Goal: Task Accomplishment & Management: Manage account settings

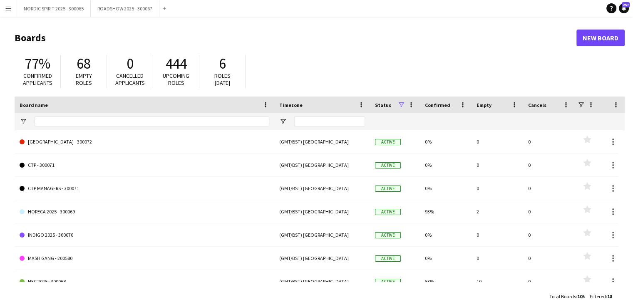
click at [8, 10] on app-icon "Menu" at bounding box center [8, 8] width 7 height 7
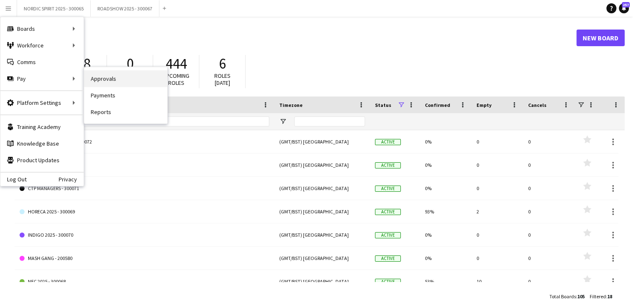
click at [110, 77] on link "Approvals" at bounding box center [125, 78] width 83 height 17
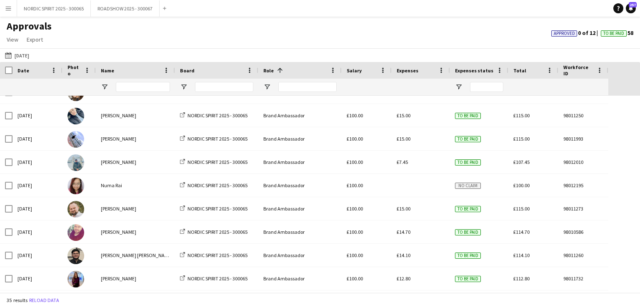
scroll to position [110, 0]
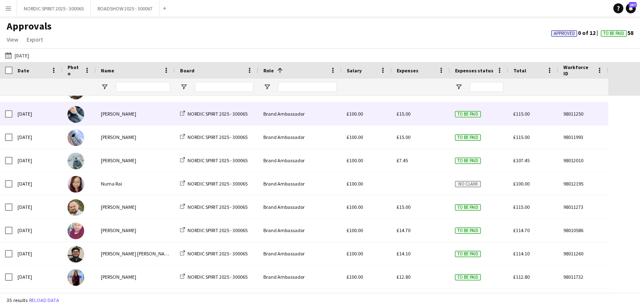
click at [403, 113] on span "£15.00" at bounding box center [403, 114] width 14 height 6
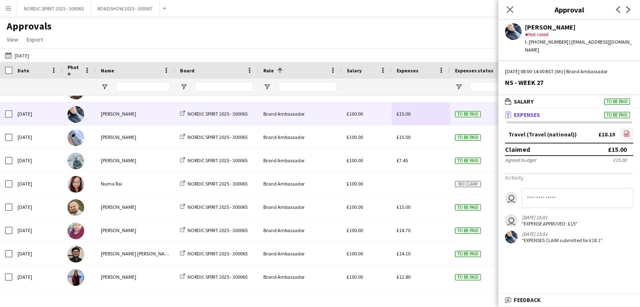
click at [628, 133] on icon at bounding box center [626, 134] width 3 height 2
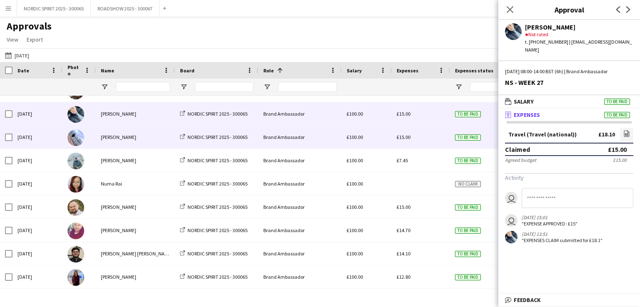
click at [410, 137] on span "£15.00" at bounding box center [403, 137] width 14 height 6
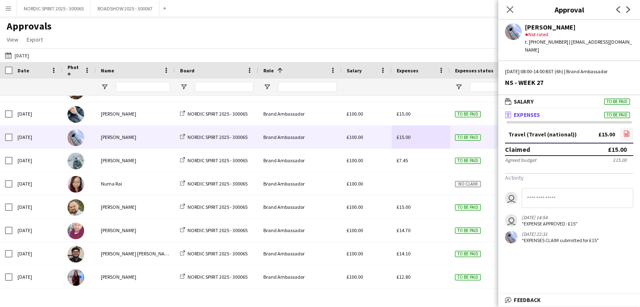
click at [625, 133] on icon at bounding box center [626, 134] width 3 height 2
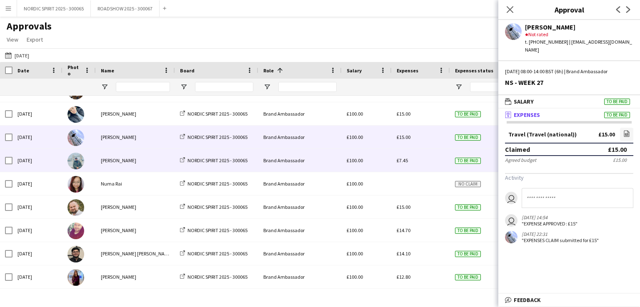
click at [401, 159] on span "£7.45" at bounding box center [401, 160] width 11 height 6
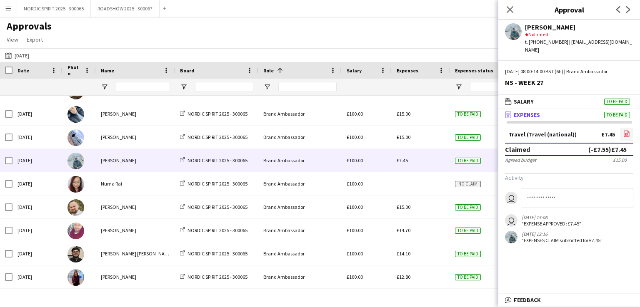
click at [627, 130] on icon "file-image" at bounding box center [626, 133] width 7 height 7
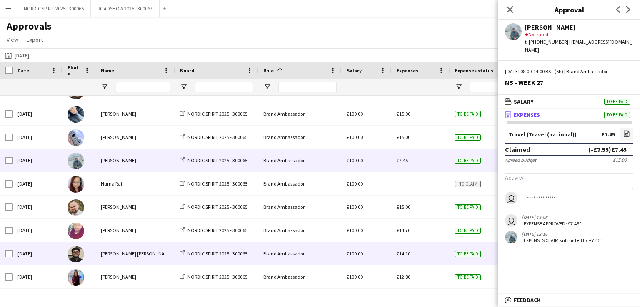
click at [406, 253] on span "£14.10" at bounding box center [403, 254] width 14 height 6
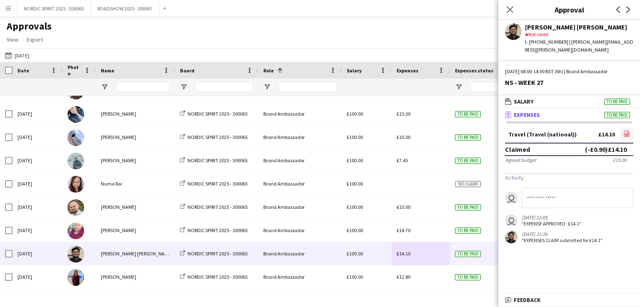
click at [626, 130] on icon "file-image" at bounding box center [626, 133] width 7 height 7
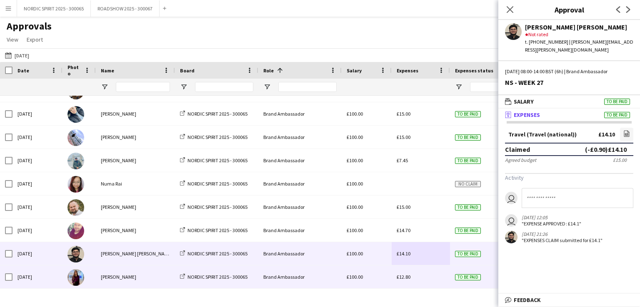
click at [402, 278] on span "£12.80" at bounding box center [403, 277] width 14 height 6
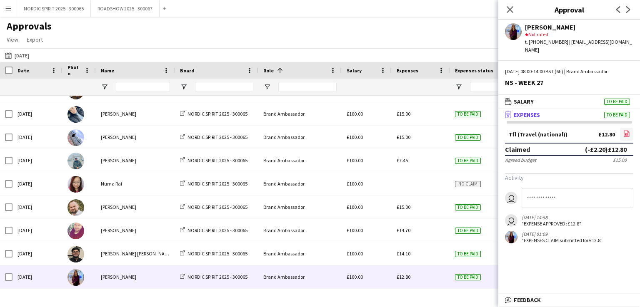
click at [624, 130] on icon "file-image" at bounding box center [626, 133] width 7 height 7
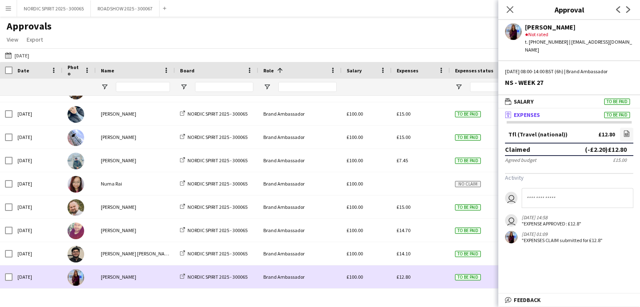
click at [428, 277] on div "£12.80" at bounding box center [420, 277] width 58 height 23
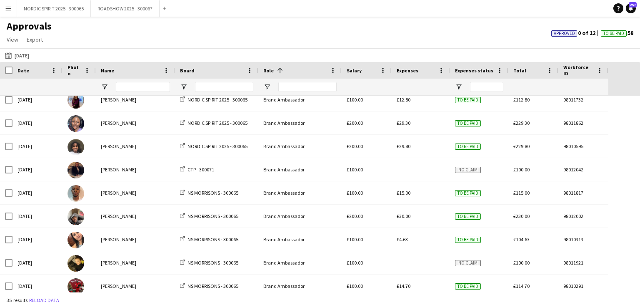
scroll to position [298, 0]
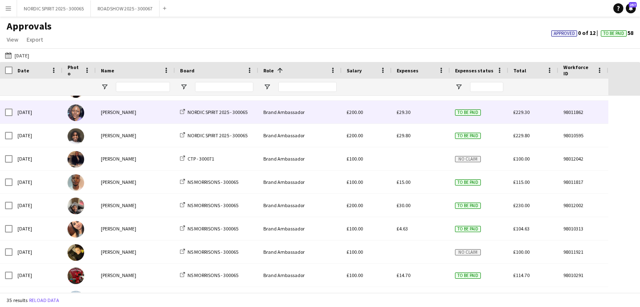
click at [406, 115] on div "£29.30" at bounding box center [420, 112] width 58 height 23
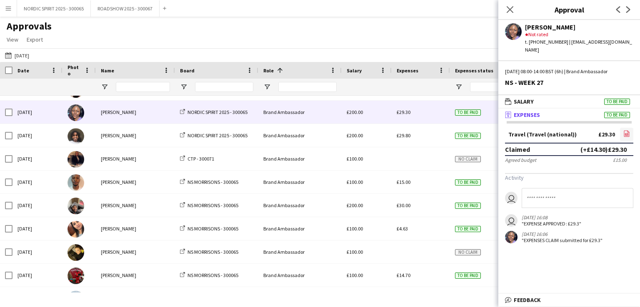
click at [628, 130] on icon "file-image" at bounding box center [626, 133] width 7 height 7
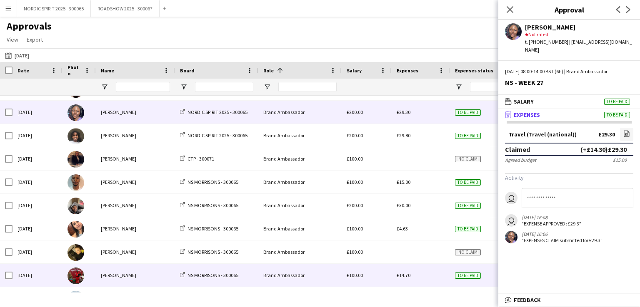
click at [428, 274] on div "£14.70" at bounding box center [420, 275] width 58 height 23
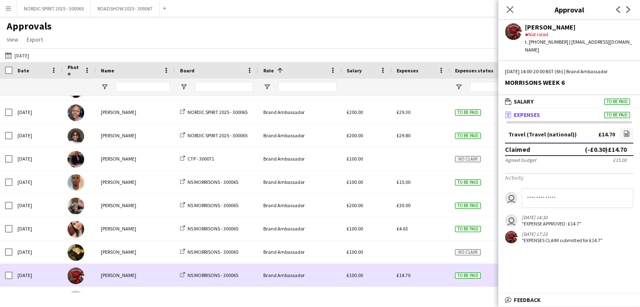
click at [428, 274] on div "£14.70" at bounding box center [420, 275] width 58 height 23
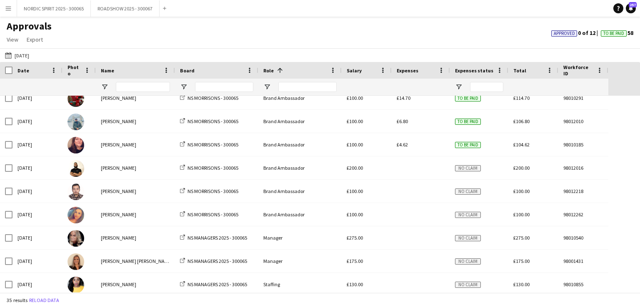
scroll to position [491, 0]
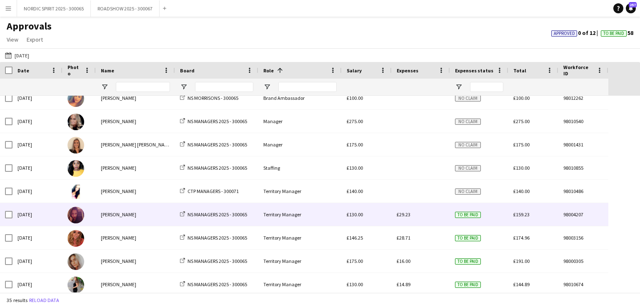
click at [408, 217] on span "£29.23" at bounding box center [403, 215] width 14 height 6
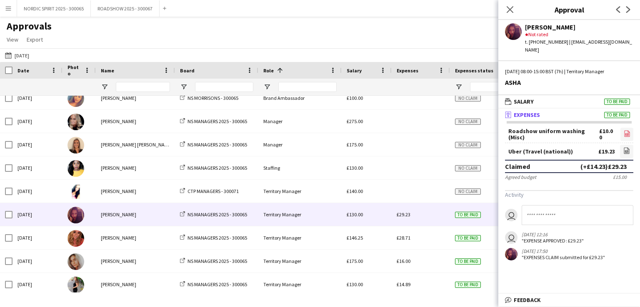
click at [627, 130] on icon "file-image" at bounding box center [626, 133] width 7 height 7
click at [629, 147] on icon "file-image" at bounding box center [626, 150] width 7 height 7
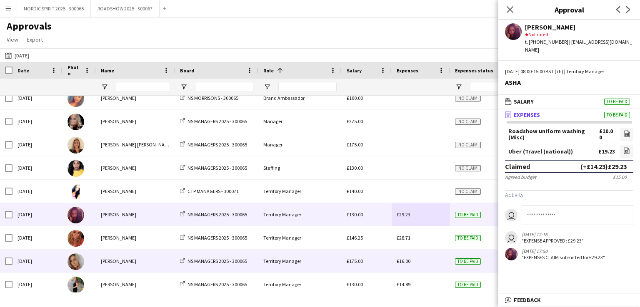
click at [404, 264] on span "£16.00" at bounding box center [403, 261] width 14 height 6
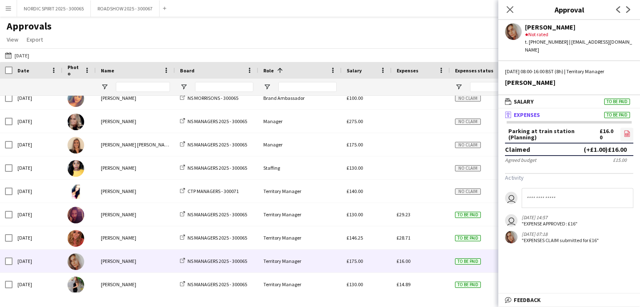
click at [626, 133] on icon at bounding box center [626, 134] width 3 height 2
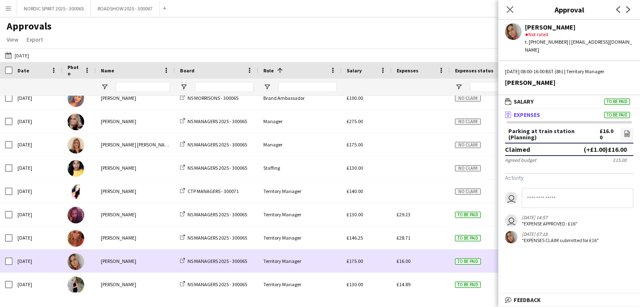
click at [426, 264] on div "£16.00" at bounding box center [420, 261] width 58 height 23
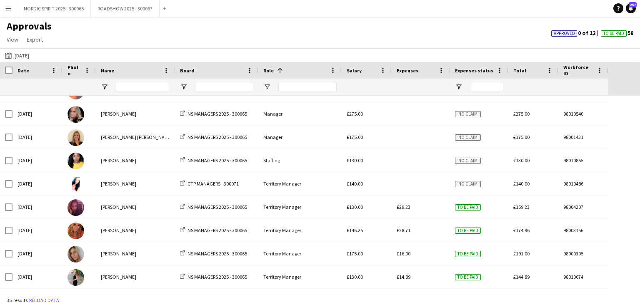
scroll to position [619, 0]
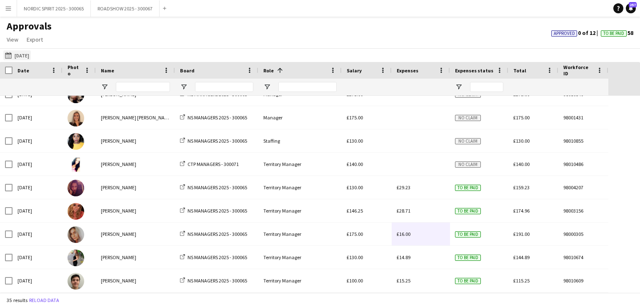
click at [27, 56] on button "[DATE] [DATE]" at bounding box center [16, 55] width 27 height 10
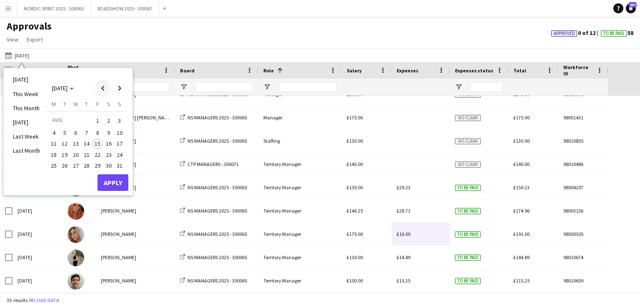
click at [103, 85] on span "Previous month" at bounding box center [103, 88] width 17 height 17
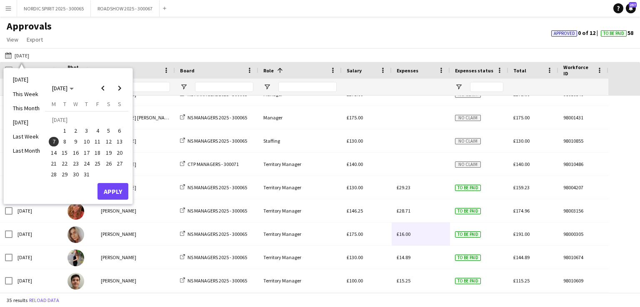
click at [63, 142] on span "8" at bounding box center [65, 142] width 10 height 10
click at [117, 189] on button "Apply" at bounding box center [112, 191] width 31 height 17
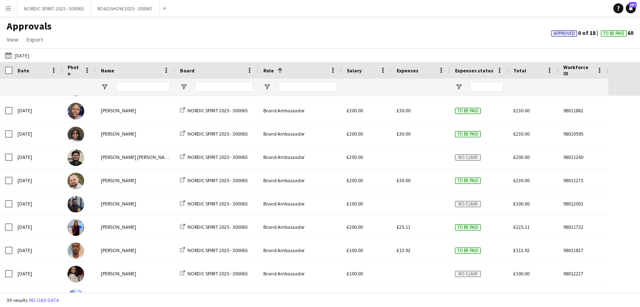
scroll to position [140, 0]
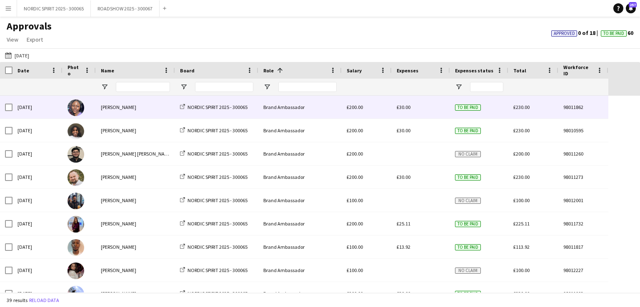
click at [402, 107] on span "£30.00" at bounding box center [403, 107] width 14 height 6
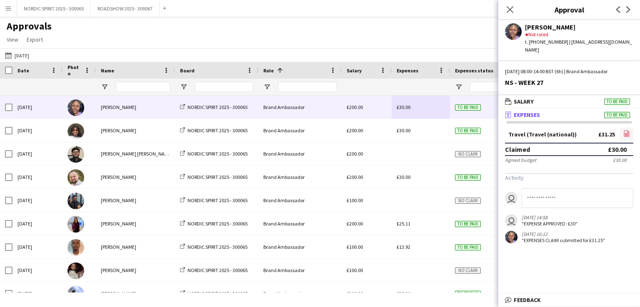
click at [626, 130] on icon "file-image" at bounding box center [626, 133] width 7 height 7
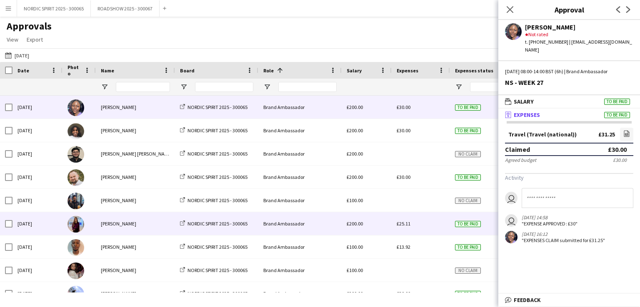
click at [405, 230] on div "£25.11" at bounding box center [420, 223] width 58 height 23
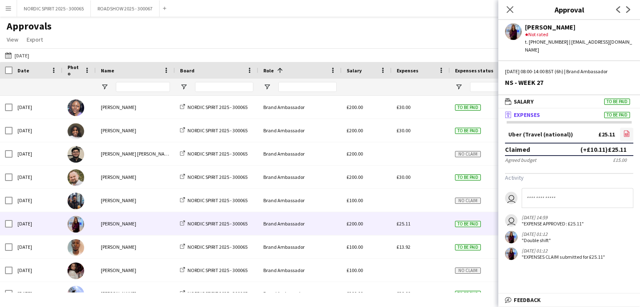
click at [628, 130] on icon "file-image" at bounding box center [626, 133] width 7 height 7
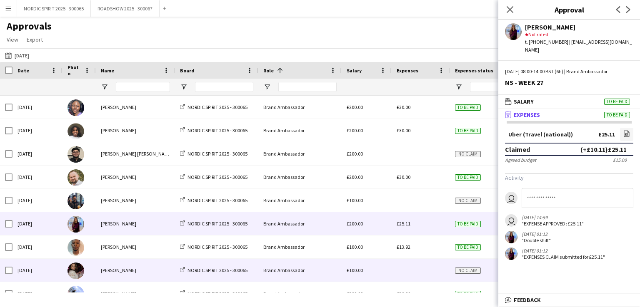
click at [404, 277] on div at bounding box center [420, 270] width 58 height 23
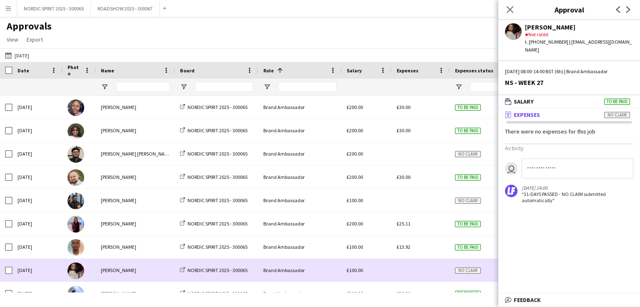
click at [401, 274] on div at bounding box center [420, 270] width 58 height 23
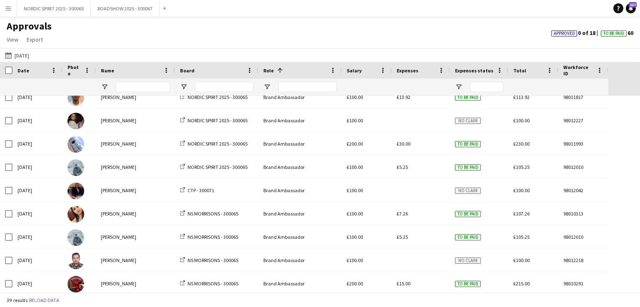
scroll to position [298, 0]
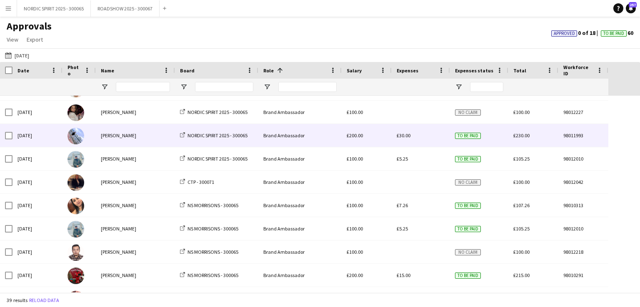
click at [402, 136] on span "£30.00" at bounding box center [403, 135] width 14 height 6
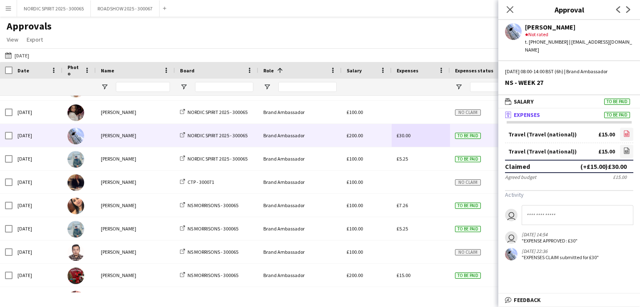
click at [629, 131] on icon at bounding box center [626, 134] width 5 height 6
click at [627, 147] on icon "file-image" at bounding box center [626, 150] width 7 height 7
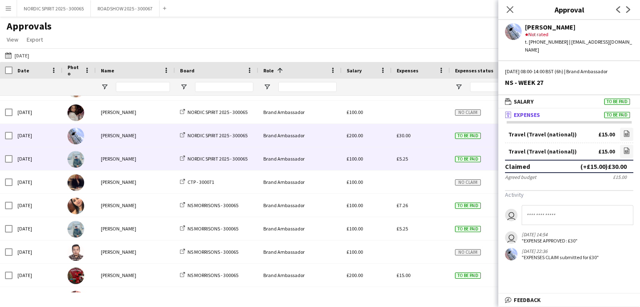
drag, startPoint x: 400, startPoint y: 157, endPoint x: 405, endPoint y: 171, distance: 14.2
click at [403, 165] on div "£5.25" at bounding box center [420, 158] width 58 height 23
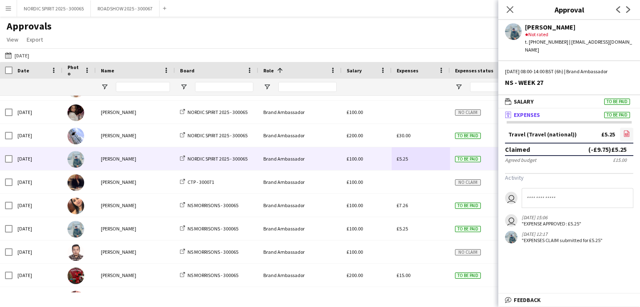
click at [624, 131] on icon at bounding box center [626, 134] width 5 height 6
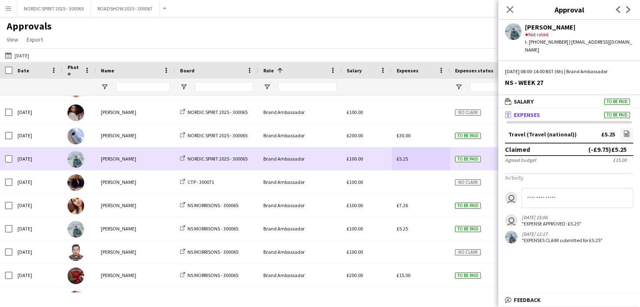
click at [426, 167] on div "£5.25" at bounding box center [420, 158] width 58 height 23
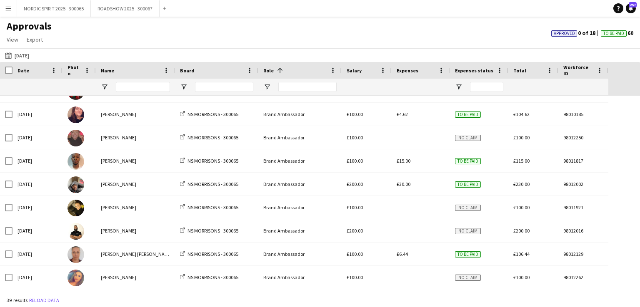
scroll to position [488, 0]
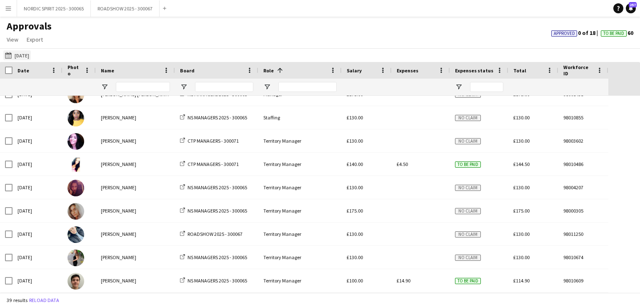
click at [18, 55] on button "[DATE] [DATE]" at bounding box center [16, 55] width 27 height 10
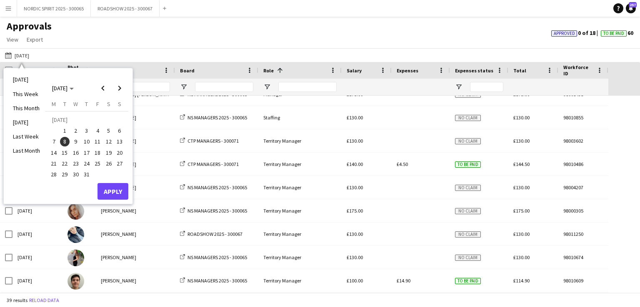
drag, startPoint x: 75, startPoint y: 140, endPoint x: 86, endPoint y: 154, distance: 17.8
click at [75, 140] on span "9" at bounding box center [76, 142] width 10 height 10
click at [118, 187] on button "Apply" at bounding box center [112, 191] width 31 height 17
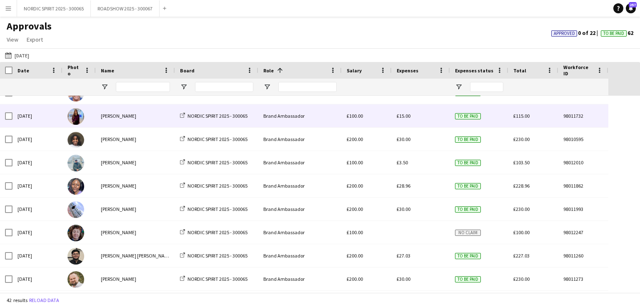
click at [405, 116] on span "£15.00" at bounding box center [403, 116] width 14 height 6
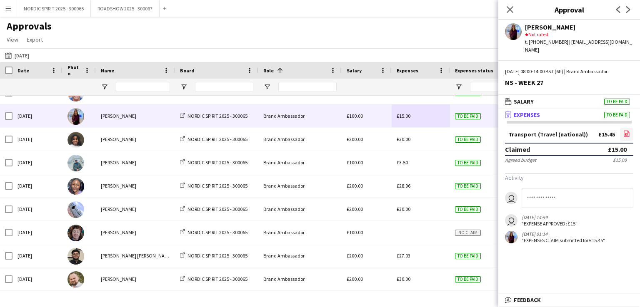
click at [627, 134] on icon at bounding box center [626, 134] width 1 height 1
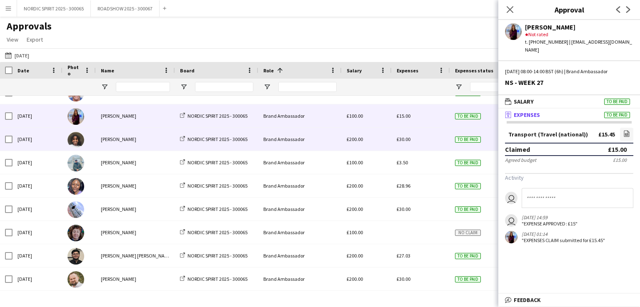
drag, startPoint x: 401, startPoint y: 140, endPoint x: 411, endPoint y: 139, distance: 9.6
click at [401, 140] on span "£30.00" at bounding box center [403, 139] width 14 height 6
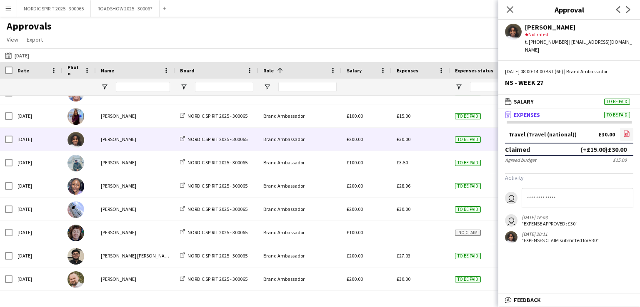
click at [628, 133] on icon at bounding box center [626, 134] width 3 height 2
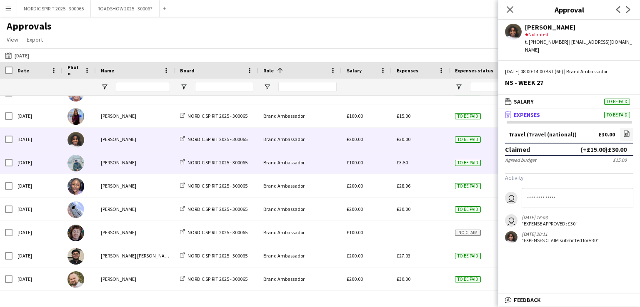
click at [401, 162] on span "£3.50" at bounding box center [401, 162] width 11 height 6
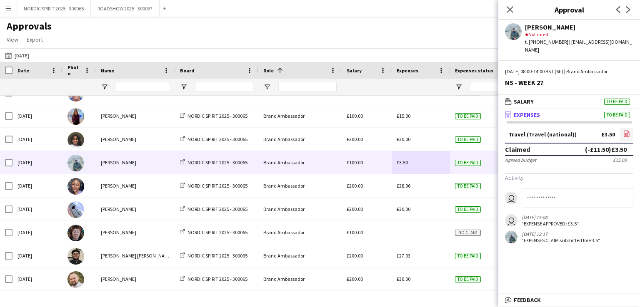
click at [627, 130] on icon "file-image" at bounding box center [626, 133] width 7 height 7
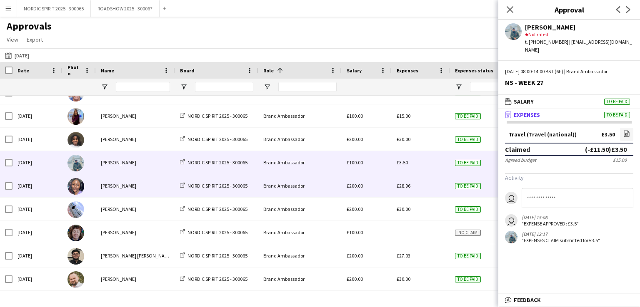
click at [403, 187] on span "£28.96" at bounding box center [403, 186] width 14 height 6
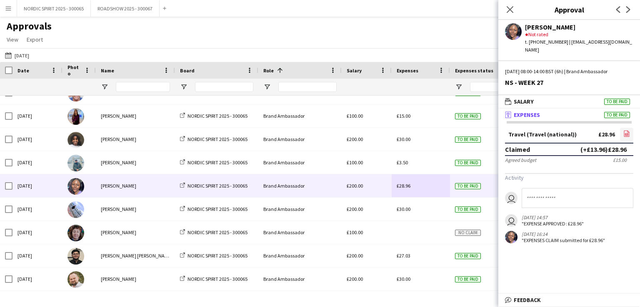
click at [625, 130] on icon "file-image" at bounding box center [626, 133] width 7 height 7
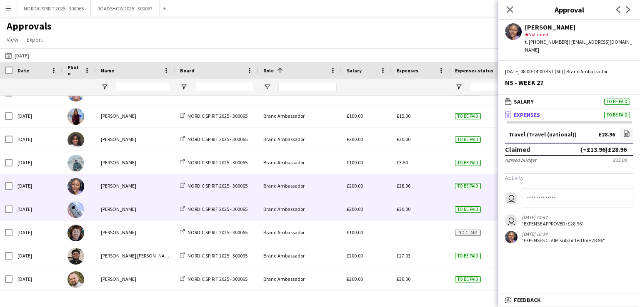
click at [404, 212] on span "£30.00" at bounding box center [403, 209] width 14 height 6
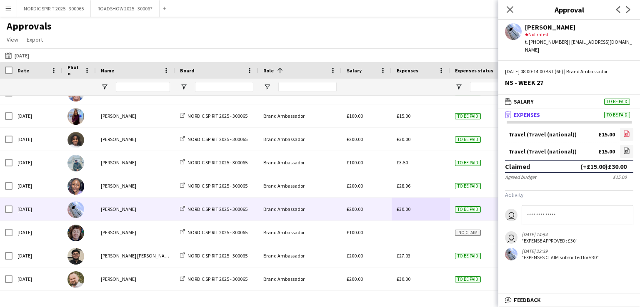
click at [628, 130] on icon "file-image" at bounding box center [626, 133] width 7 height 7
click at [627, 151] on icon at bounding box center [626, 151] width 1 height 1
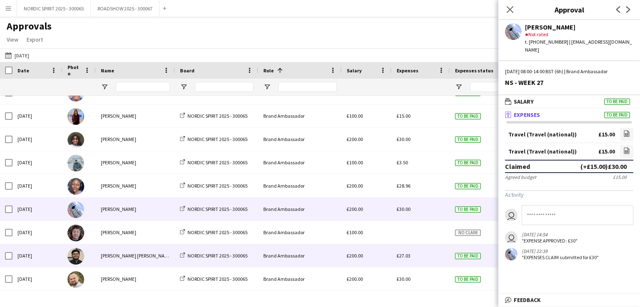
click at [404, 255] on span "£27.03" at bounding box center [403, 256] width 14 height 6
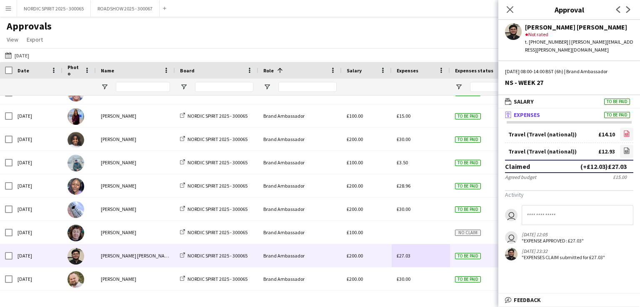
click at [626, 130] on icon "file-image" at bounding box center [626, 133] width 7 height 7
click at [625, 147] on icon "file-image" at bounding box center [626, 150] width 7 height 7
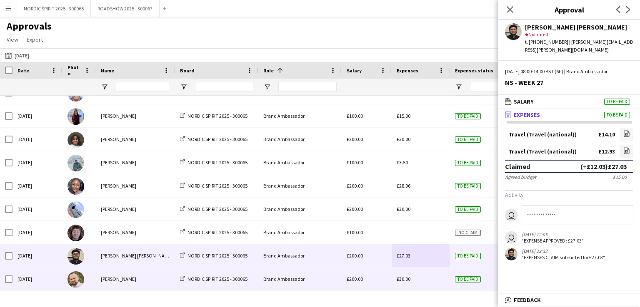
click at [424, 274] on div "£30.00" at bounding box center [420, 279] width 58 height 23
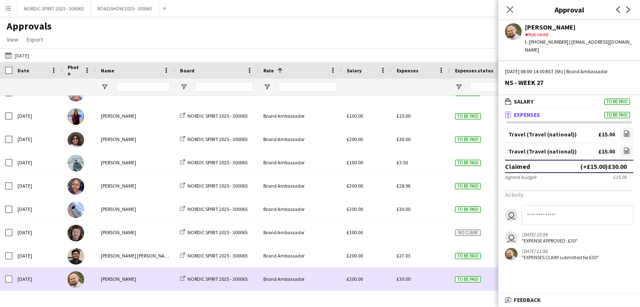
click at [423, 274] on div "£30.00" at bounding box center [420, 279] width 58 height 23
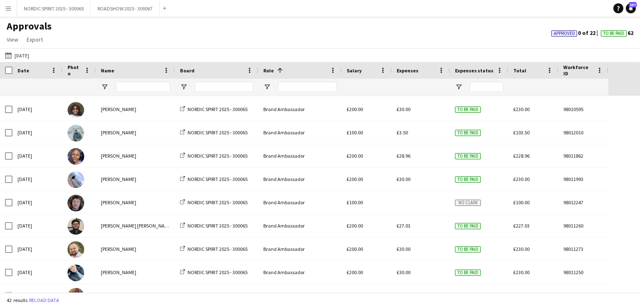
scroll to position [217, 0]
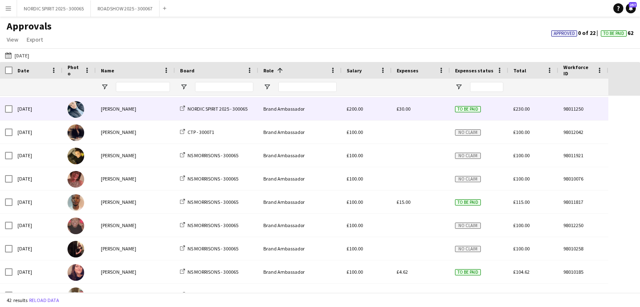
click at [401, 110] on span "£30.00" at bounding box center [403, 109] width 14 height 6
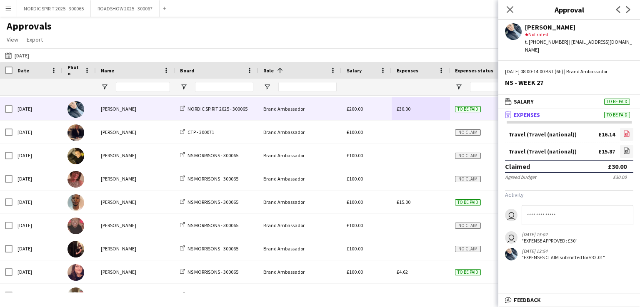
click at [629, 131] on icon at bounding box center [626, 134] width 5 height 6
click at [626, 145] on link "file-image" at bounding box center [626, 151] width 13 height 13
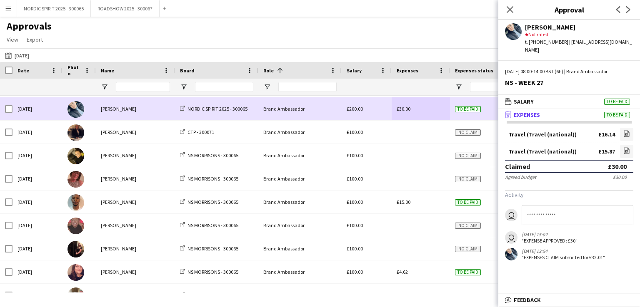
click at [428, 107] on div "£30.00" at bounding box center [420, 108] width 58 height 23
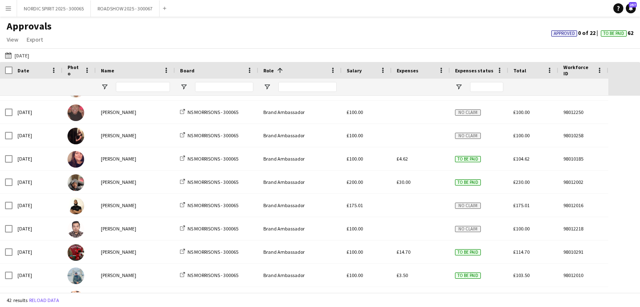
scroll to position [495, 0]
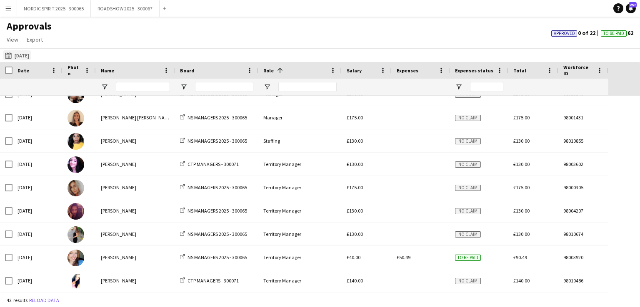
click at [29, 56] on button "[DATE] [DATE]" at bounding box center [16, 55] width 27 height 10
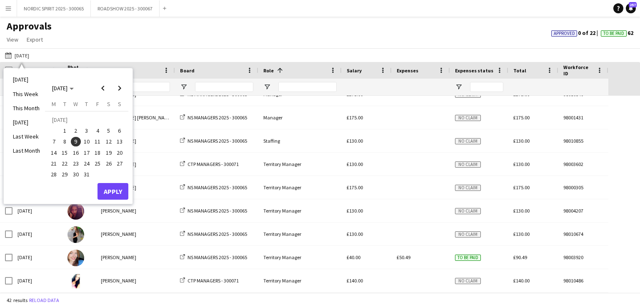
click at [88, 141] on span "10" at bounding box center [87, 142] width 10 height 10
click at [110, 187] on button "Apply" at bounding box center [112, 191] width 31 height 17
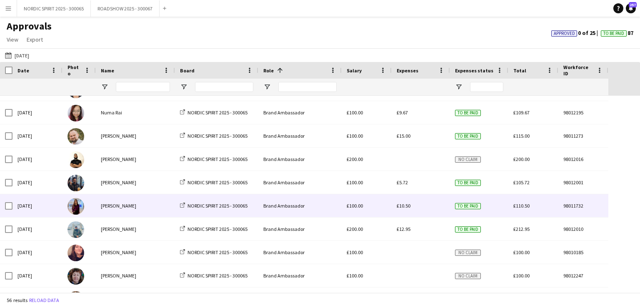
click at [407, 208] on span "£10.50" at bounding box center [403, 206] width 14 height 6
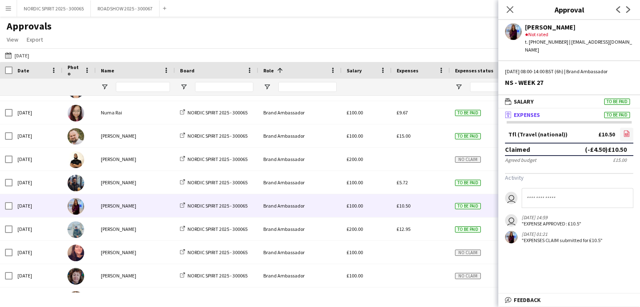
click at [625, 130] on icon "file-image" at bounding box center [626, 133] width 7 height 7
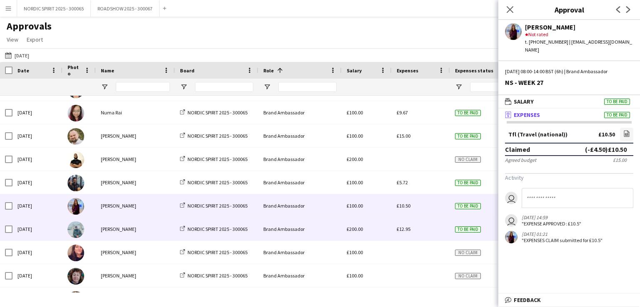
click at [405, 230] on span "£12.95" at bounding box center [403, 229] width 14 height 6
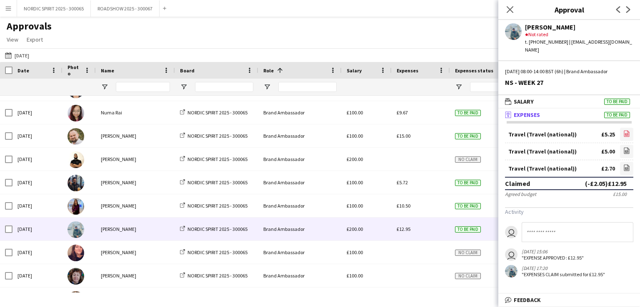
click at [625, 133] on icon at bounding box center [626, 134] width 3 height 2
click at [628, 150] on icon at bounding box center [626, 151] width 3 height 2
click at [627, 164] on icon "file-image" at bounding box center [626, 167] width 7 height 7
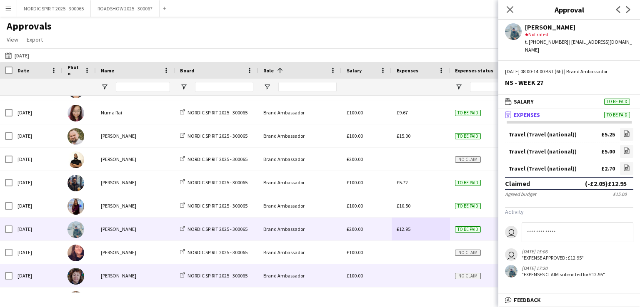
click at [428, 273] on div at bounding box center [420, 275] width 58 height 23
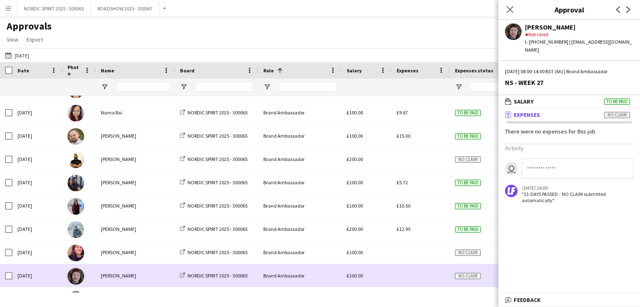
click at [433, 270] on div at bounding box center [420, 275] width 58 height 23
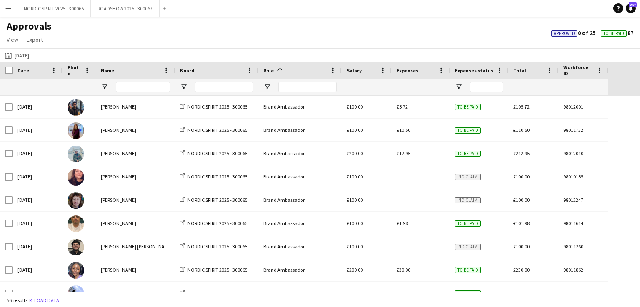
scroll to position [204, 0]
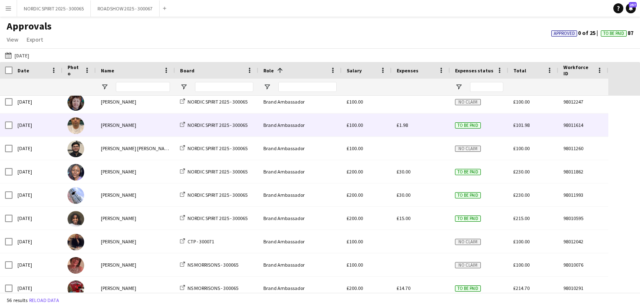
click at [405, 128] on span "£1.98" at bounding box center [401, 125] width 11 height 6
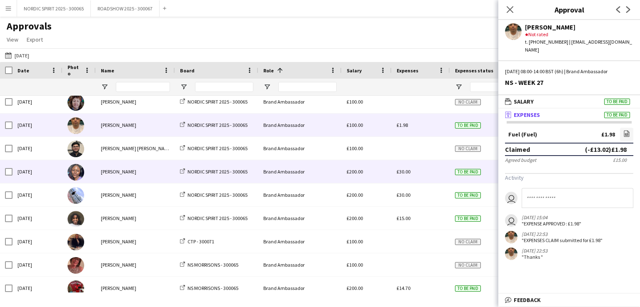
click at [403, 172] on span "£30.00" at bounding box center [403, 172] width 14 height 6
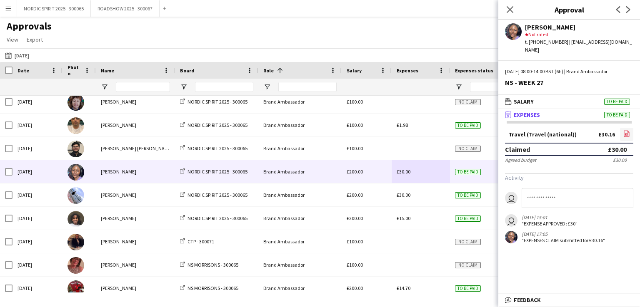
click at [624, 130] on icon "file-image" at bounding box center [626, 133] width 7 height 7
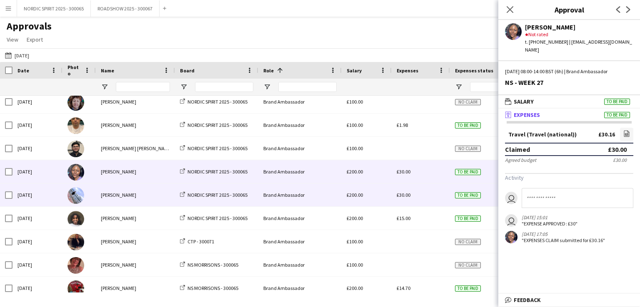
click at [403, 195] on span "£30.00" at bounding box center [403, 195] width 14 height 6
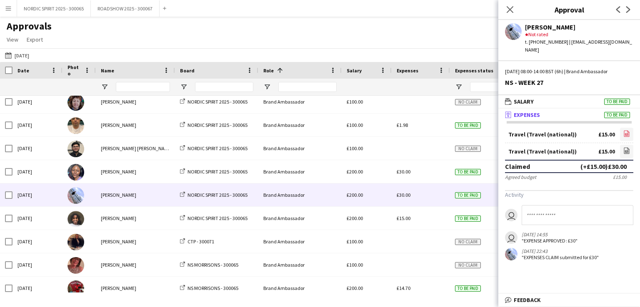
click at [625, 130] on icon "file-image" at bounding box center [626, 133] width 7 height 7
click at [626, 147] on icon "file-image" at bounding box center [626, 150] width 7 height 7
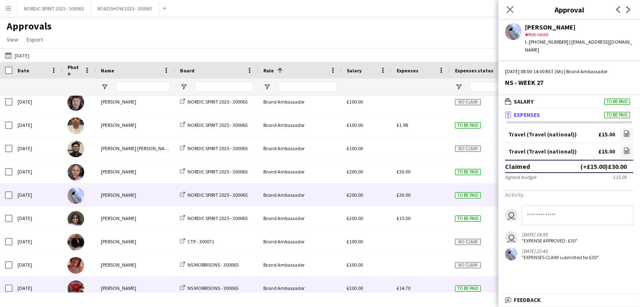
click at [431, 286] on div "£14.70" at bounding box center [420, 288] width 58 height 23
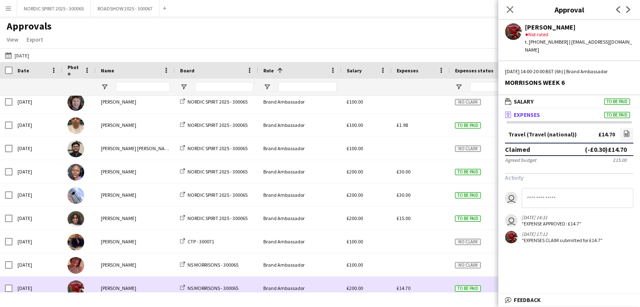
click at [431, 286] on div "£14.70" at bounding box center [420, 288] width 58 height 23
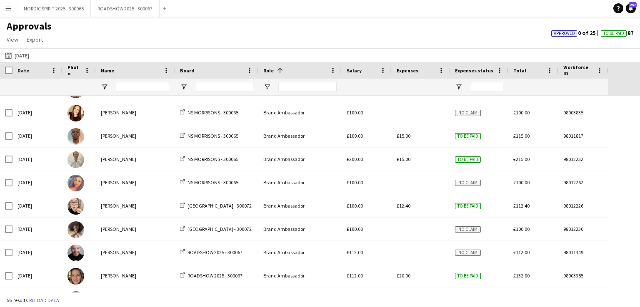
scroll to position [512, 0]
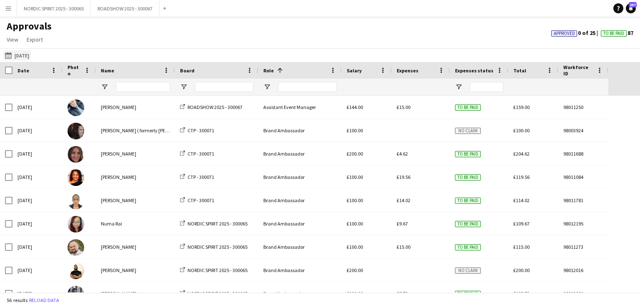
click at [30, 55] on button "[DATE] [DATE]" at bounding box center [16, 55] width 27 height 10
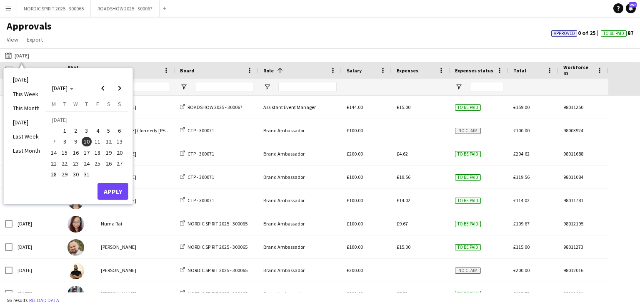
click at [101, 142] on span "11" at bounding box center [97, 142] width 10 height 10
click at [118, 190] on button "Apply" at bounding box center [112, 191] width 31 height 17
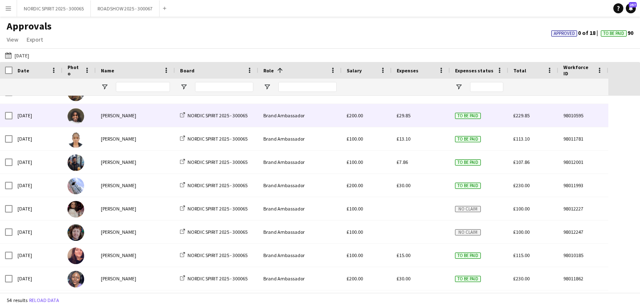
click at [404, 114] on span "£29.85" at bounding box center [403, 115] width 14 height 6
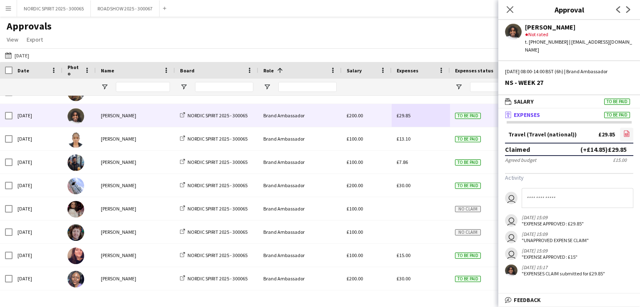
click at [629, 130] on icon "file-image" at bounding box center [626, 133] width 7 height 7
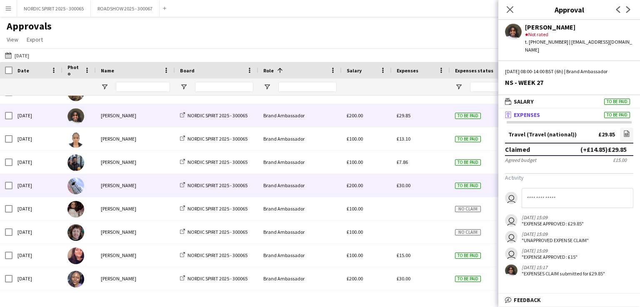
click at [401, 185] on span "£30.00" at bounding box center [403, 185] width 14 height 6
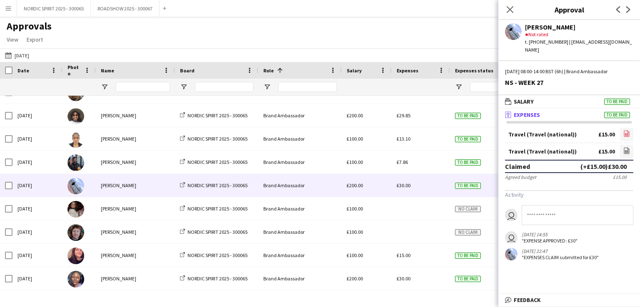
click at [625, 130] on icon "file-image" at bounding box center [626, 133] width 7 height 7
click at [625, 150] on icon at bounding box center [626, 151] width 3 height 2
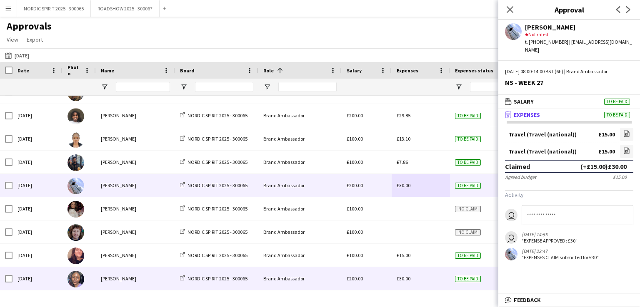
click at [401, 280] on span "£30.00" at bounding box center [403, 279] width 14 height 6
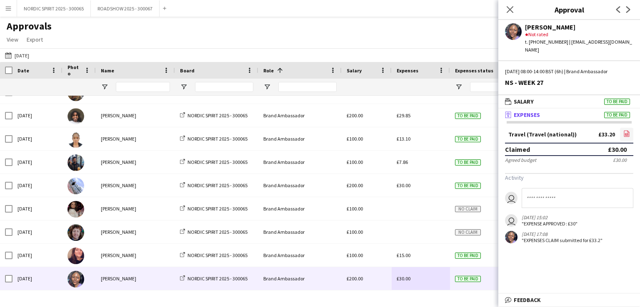
click at [628, 133] on icon at bounding box center [626, 134] width 3 height 2
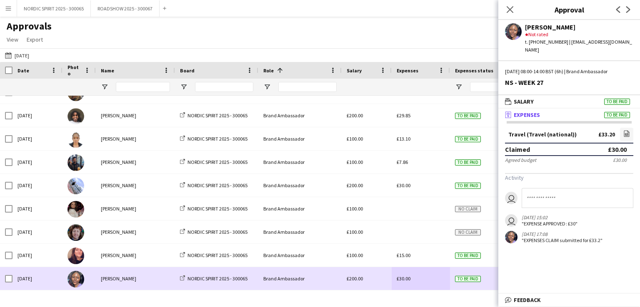
click at [416, 278] on div "£30.00" at bounding box center [420, 278] width 58 height 23
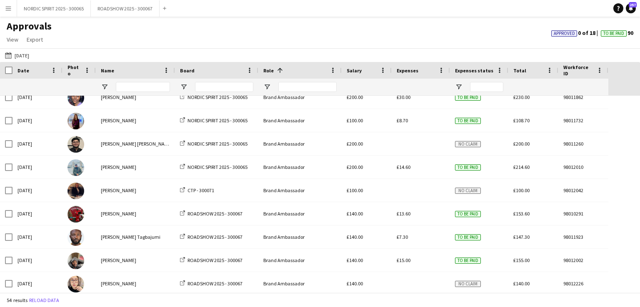
scroll to position [246, 0]
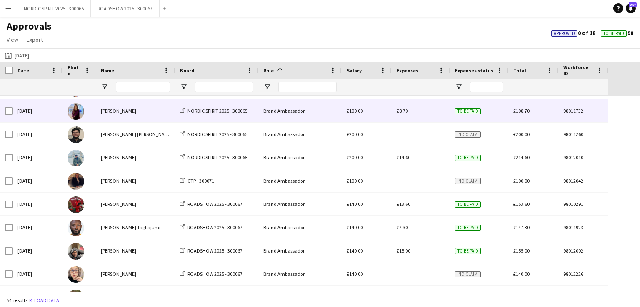
click at [402, 114] on span "£8.70" at bounding box center [401, 111] width 11 height 6
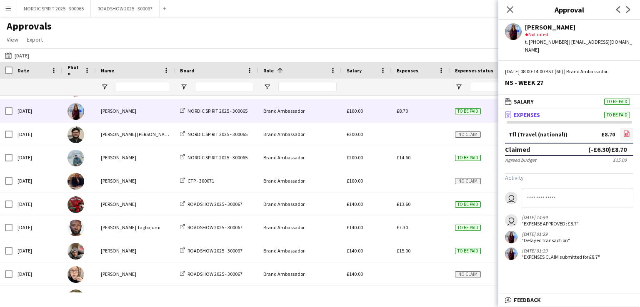
click at [625, 130] on icon "file-image" at bounding box center [626, 133] width 7 height 7
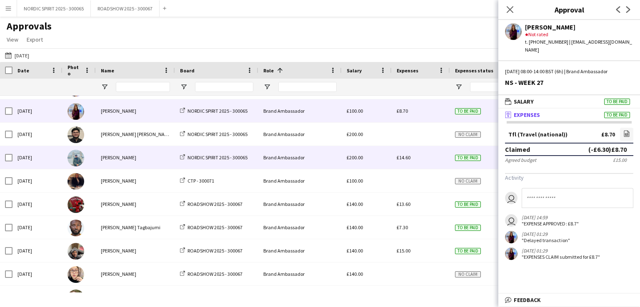
click at [403, 159] on span "£14.60" at bounding box center [403, 157] width 14 height 6
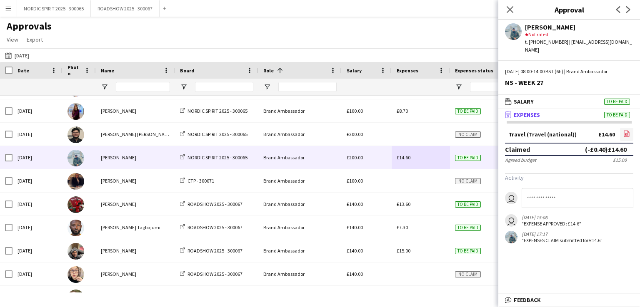
click at [626, 130] on icon "file-image" at bounding box center [626, 133] width 7 height 7
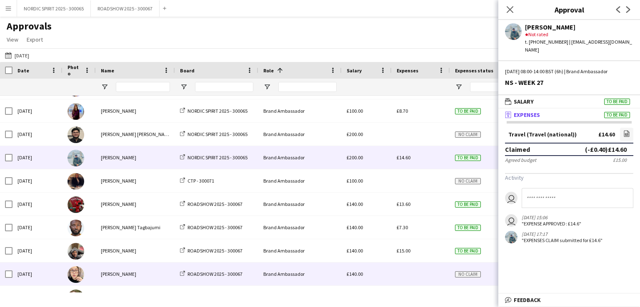
click at [407, 270] on div at bounding box center [420, 274] width 58 height 23
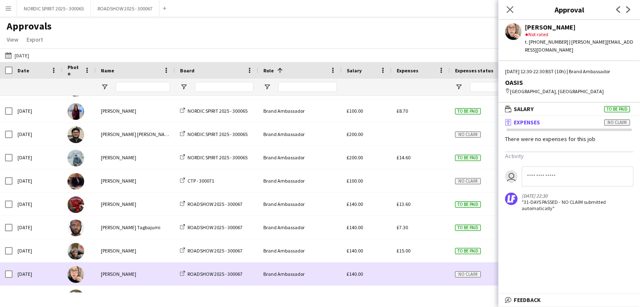
click at [407, 270] on div at bounding box center [420, 274] width 58 height 23
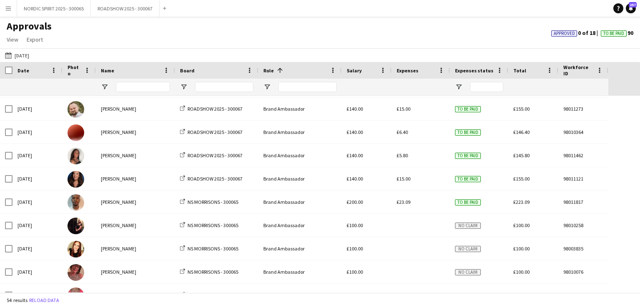
scroll to position [458, 0]
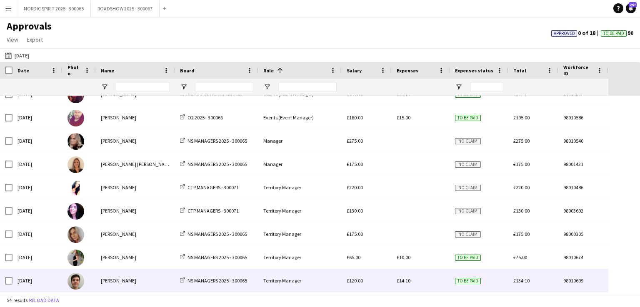
click at [405, 281] on span "£14.10" at bounding box center [403, 281] width 14 height 6
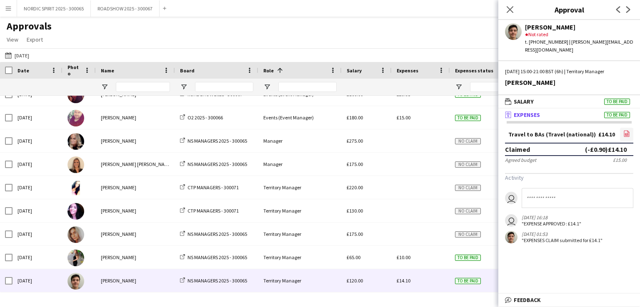
click at [627, 130] on icon "file-image" at bounding box center [626, 133] width 7 height 7
click at [26, 53] on button "[DATE] [DATE]" at bounding box center [16, 55] width 27 height 10
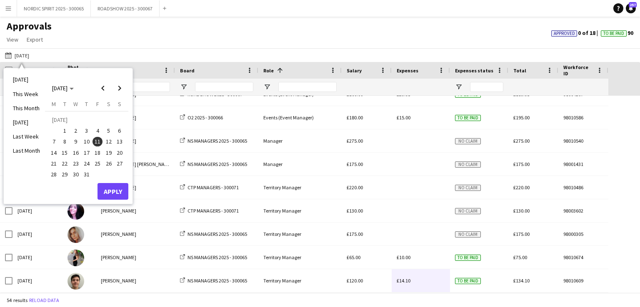
click at [110, 140] on span "12" at bounding box center [109, 142] width 10 height 10
click at [116, 186] on button "Apply" at bounding box center [112, 191] width 31 height 17
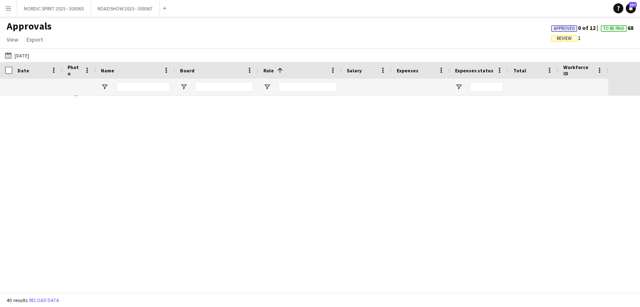
scroll to position [0, 0]
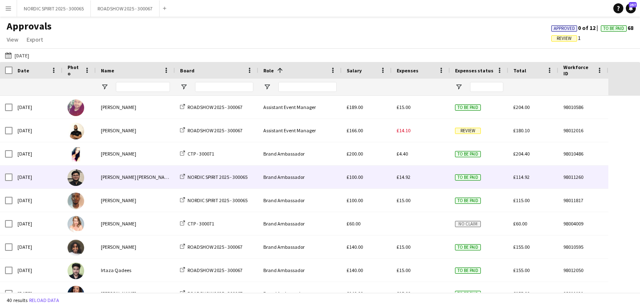
click at [406, 179] on span "£14.92" at bounding box center [403, 177] width 14 height 6
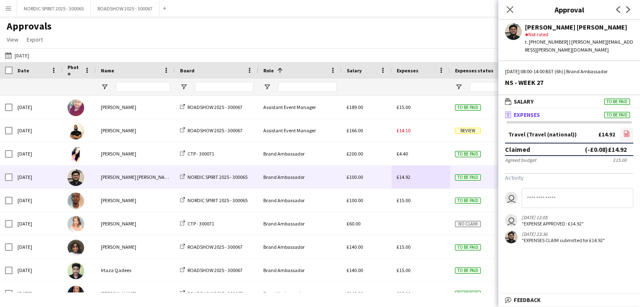
click at [625, 133] on icon at bounding box center [626, 134] width 3 height 2
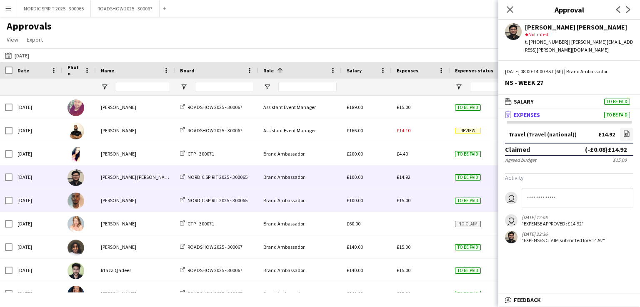
click at [410, 202] on div "£15.00" at bounding box center [420, 200] width 58 height 23
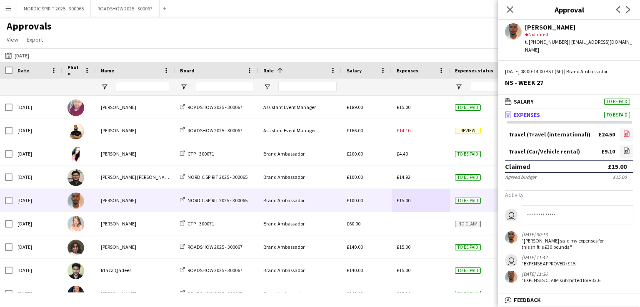
click at [629, 131] on icon at bounding box center [626, 134] width 5 height 6
click at [623, 130] on app-icon "file-image" at bounding box center [626, 134] width 7 height 8
click at [625, 147] on app-icon "file-image" at bounding box center [626, 151] width 7 height 8
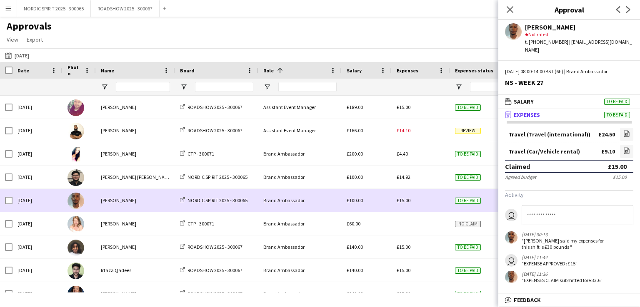
click at [421, 205] on div "£15.00" at bounding box center [420, 200] width 58 height 23
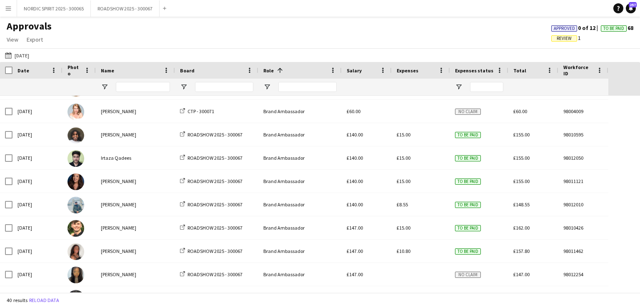
scroll to position [123, 0]
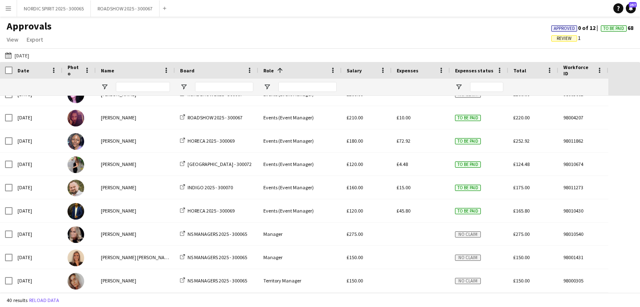
click at [25, 54] on button "[DATE] [DATE]" at bounding box center [16, 55] width 27 height 10
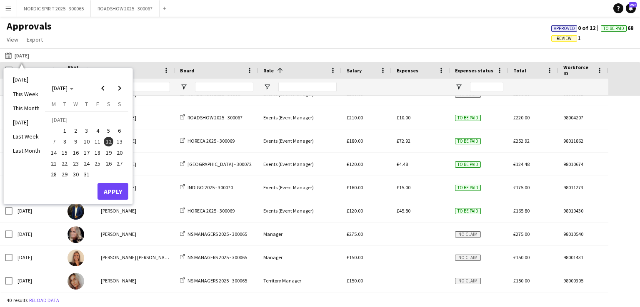
click at [121, 142] on span "13" at bounding box center [120, 142] width 10 height 10
click at [115, 191] on button "Apply" at bounding box center [112, 191] width 31 height 17
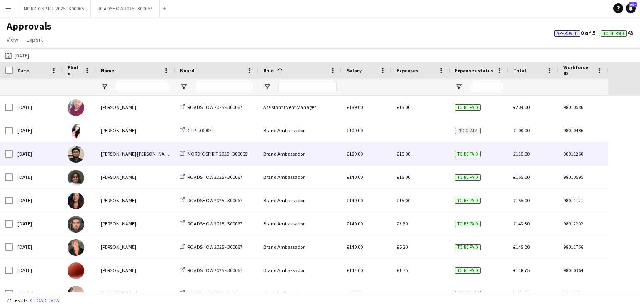
click at [403, 152] on span "£15.00" at bounding box center [403, 154] width 14 height 6
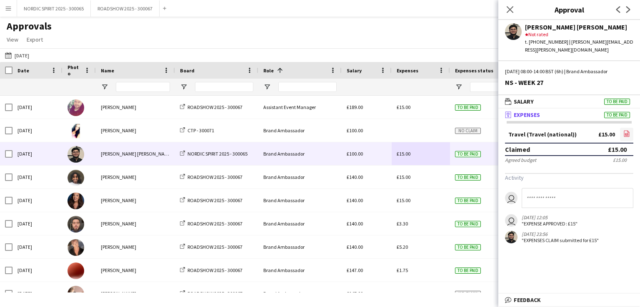
click at [627, 130] on icon "file-image" at bounding box center [626, 133] width 7 height 7
click at [29, 57] on button "[DATE] [DATE]" at bounding box center [16, 55] width 27 height 10
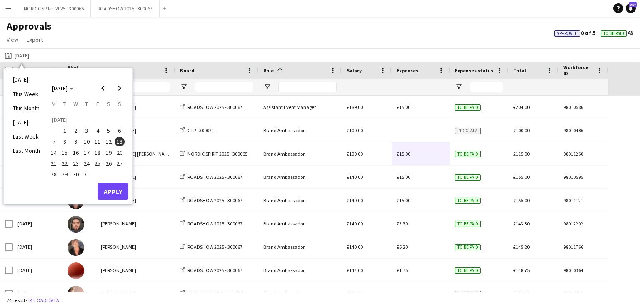
click at [52, 150] on span "14" at bounding box center [54, 153] width 10 height 10
click at [113, 188] on button "Apply" at bounding box center [112, 191] width 31 height 17
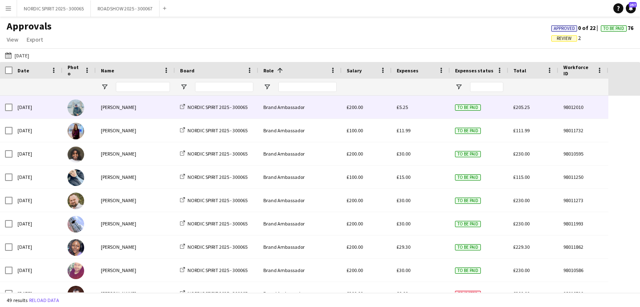
click at [404, 110] on span "£5.25" at bounding box center [401, 107] width 11 height 6
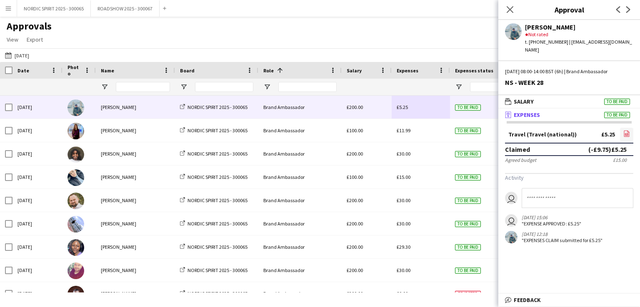
click at [628, 131] on icon at bounding box center [626, 134] width 5 height 6
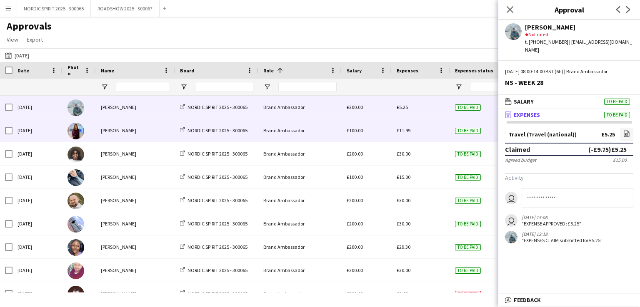
click at [401, 131] on span "£11.99" at bounding box center [403, 130] width 14 height 6
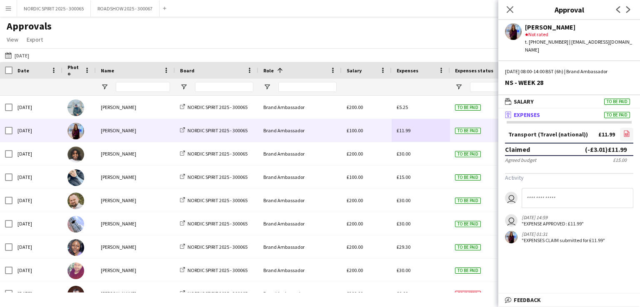
click at [628, 133] on icon at bounding box center [626, 134] width 3 height 2
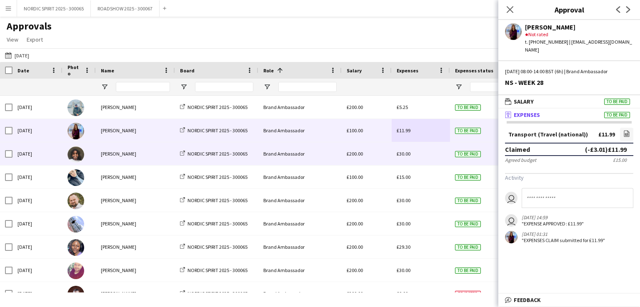
click at [404, 153] on span "£30.00" at bounding box center [403, 154] width 14 height 6
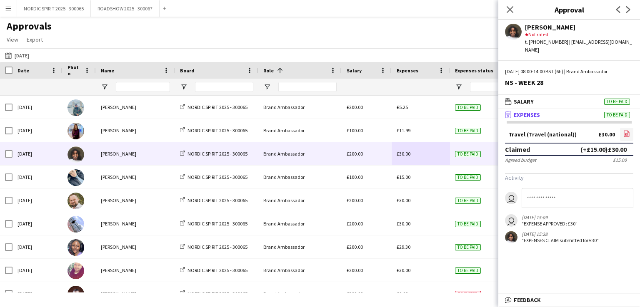
click at [624, 130] on icon "file-image" at bounding box center [626, 133] width 7 height 7
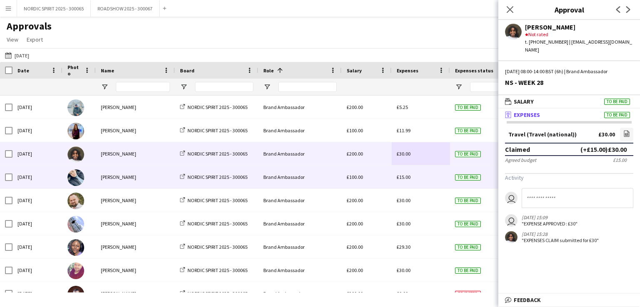
click at [404, 178] on span "£15.00" at bounding box center [403, 177] width 14 height 6
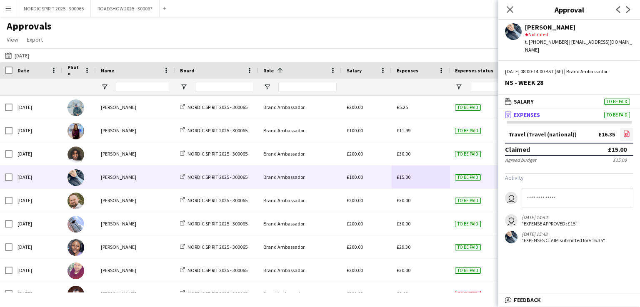
click at [626, 130] on icon "file-image" at bounding box center [626, 133] width 7 height 7
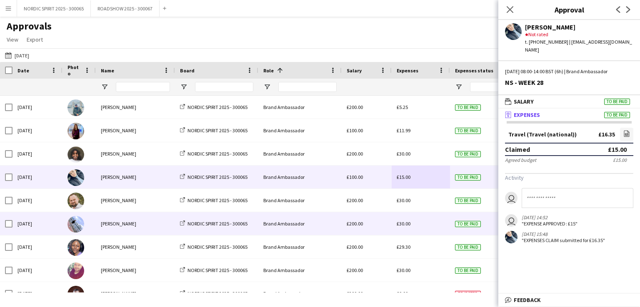
click at [398, 225] on span "£30.00" at bounding box center [403, 224] width 14 height 6
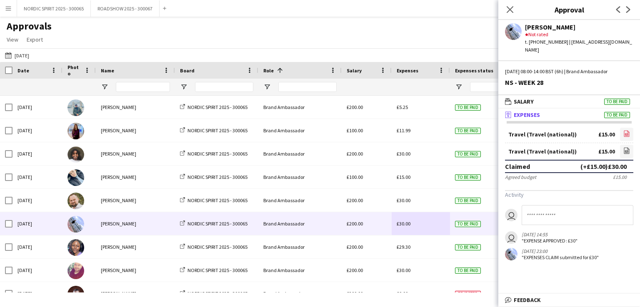
click at [628, 130] on icon "file-image" at bounding box center [626, 133] width 7 height 7
click at [626, 147] on icon "file-image" at bounding box center [626, 150] width 7 height 7
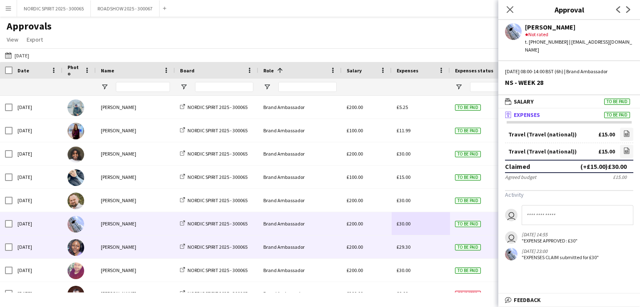
click at [396, 246] on span "£29.30" at bounding box center [403, 247] width 14 height 6
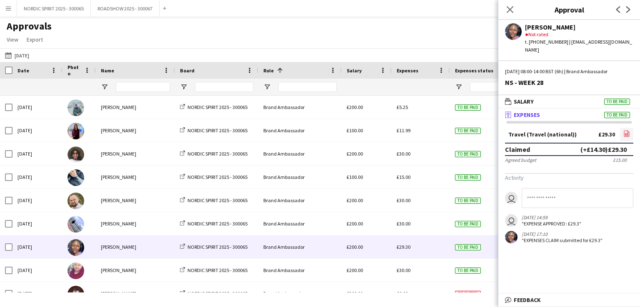
click at [626, 130] on icon "file-image" at bounding box center [626, 133] width 7 height 7
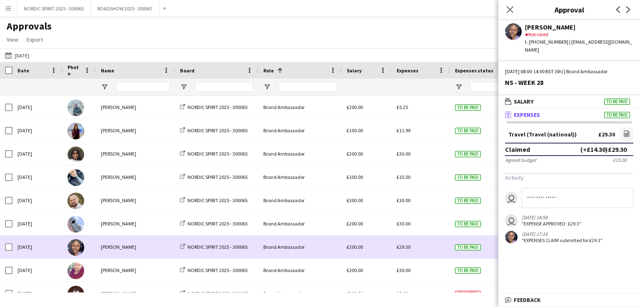
click at [416, 252] on div "£29.30" at bounding box center [420, 247] width 58 height 23
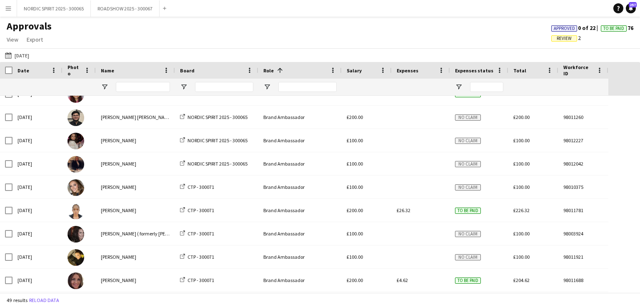
scroll to position [240, 0]
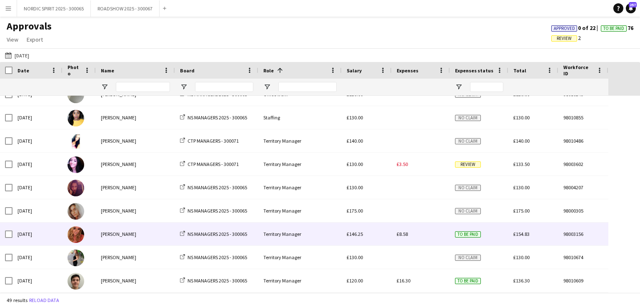
click at [403, 234] on span "£8.58" at bounding box center [401, 234] width 11 height 6
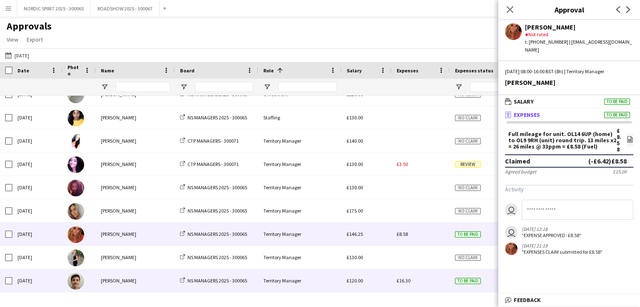
click at [404, 280] on span "£16.30" at bounding box center [403, 281] width 14 height 6
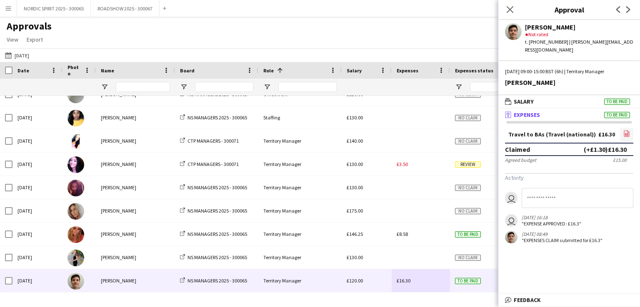
click at [626, 130] on icon "file-image" at bounding box center [626, 133] width 7 height 7
click at [25, 56] on button "[DATE] [DATE]" at bounding box center [16, 55] width 27 height 10
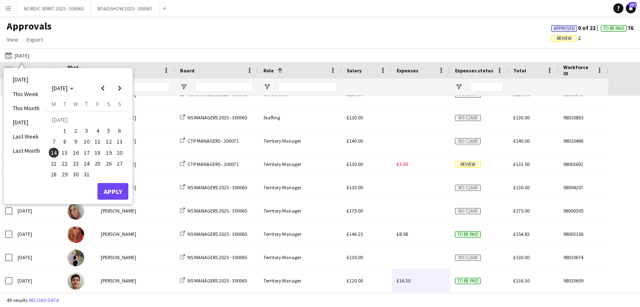
click at [63, 155] on span "15" at bounding box center [65, 153] width 10 height 10
click at [107, 188] on button "Apply" at bounding box center [112, 191] width 31 height 17
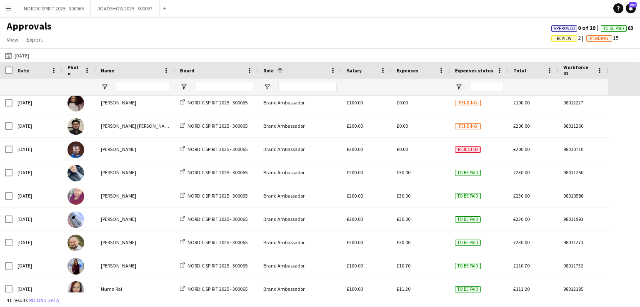
scroll to position [0, 0]
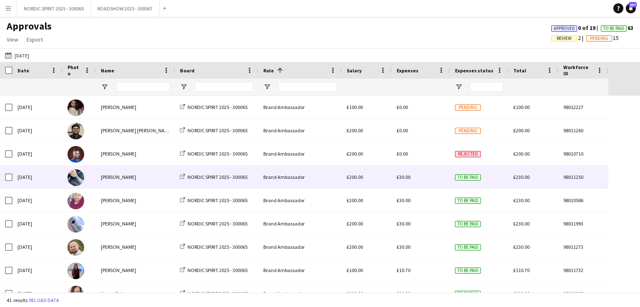
click at [403, 180] on span "£30.00" at bounding box center [403, 177] width 14 height 6
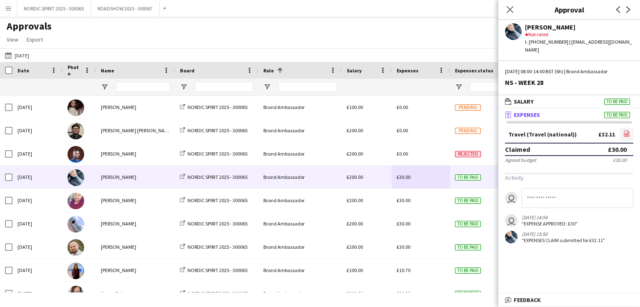
click at [623, 128] on link "file-image" at bounding box center [626, 134] width 13 height 13
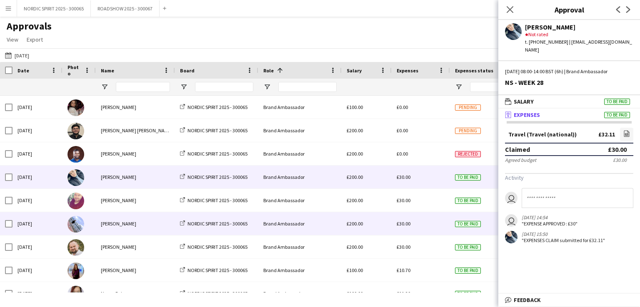
click at [405, 225] on span "£30.00" at bounding box center [403, 224] width 14 height 6
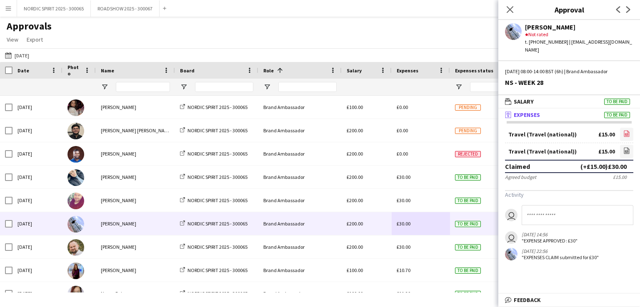
click at [628, 131] on icon at bounding box center [626, 134] width 5 height 6
click at [627, 147] on icon "file-image" at bounding box center [626, 150] width 7 height 7
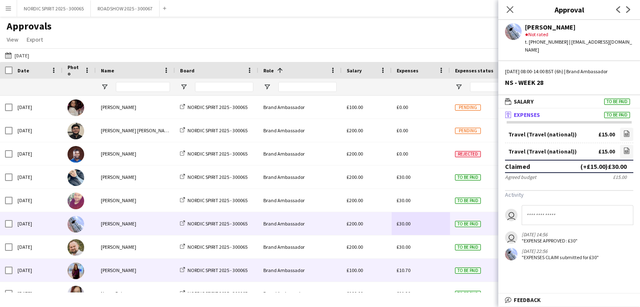
click at [406, 269] on span "£10.70" at bounding box center [403, 270] width 14 height 6
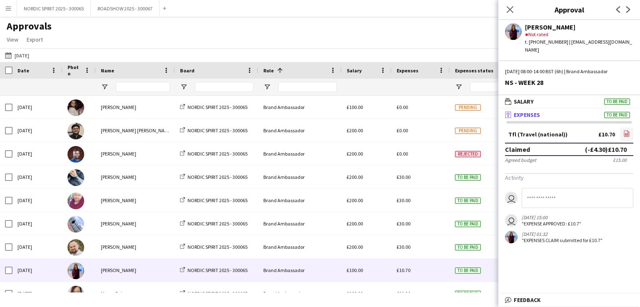
click at [628, 131] on icon at bounding box center [626, 134] width 5 height 6
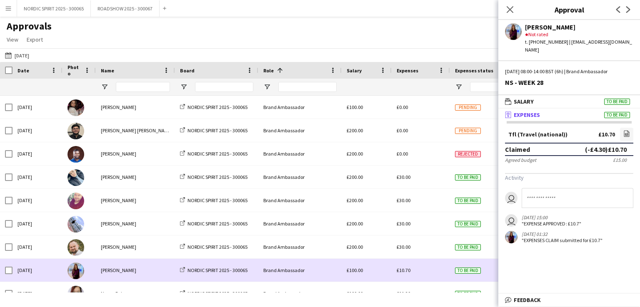
click at [435, 274] on div "£10.70" at bounding box center [420, 270] width 58 height 23
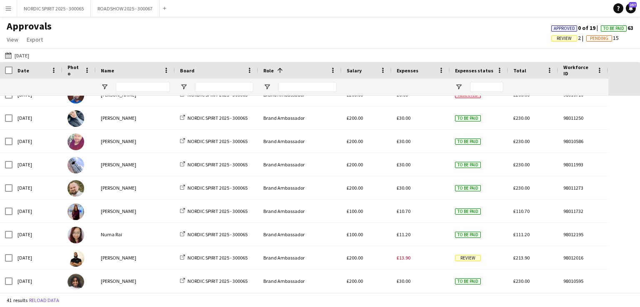
scroll to position [73, 0]
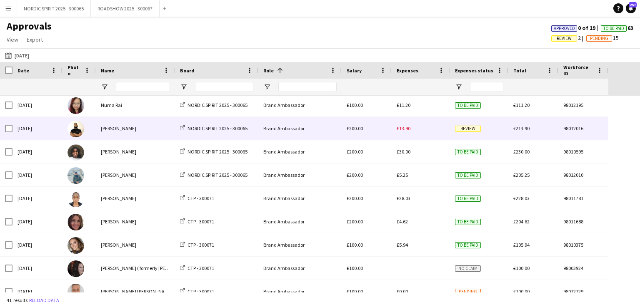
click at [407, 130] on span "£13.90" at bounding box center [403, 128] width 14 height 6
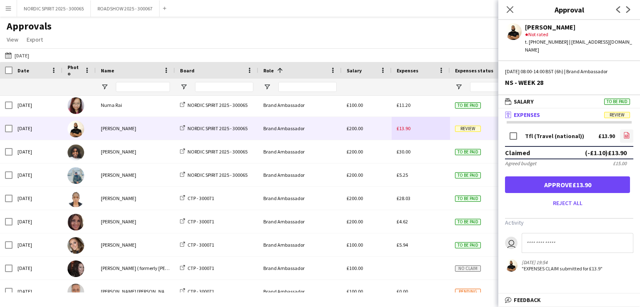
click at [625, 135] on icon at bounding box center [626, 136] width 3 height 2
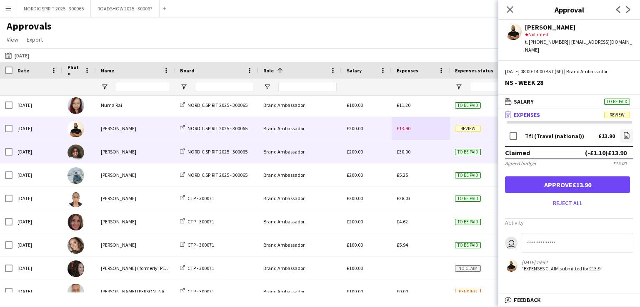
click at [402, 153] on span "£30.00" at bounding box center [403, 152] width 14 height 6
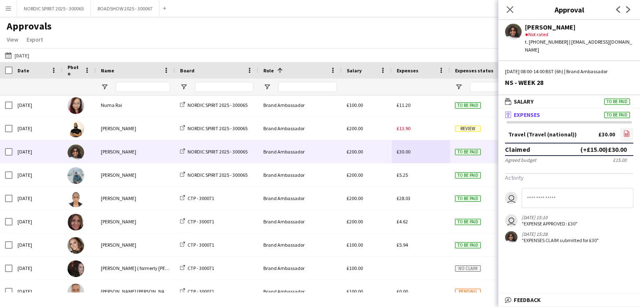
click at [626, 130] on icon "file-image" at bounding box center [626, 133] width 7 height 7
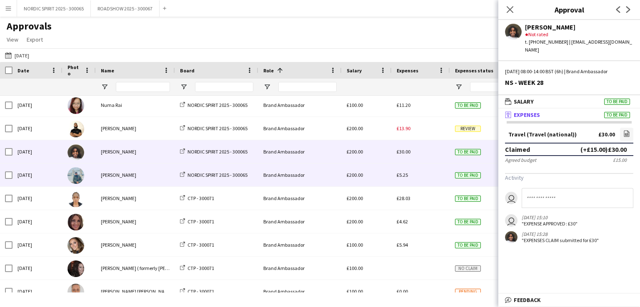
click at [399, 175] on span "£5.25" at bounding box center [401, 175] width 11 height 6
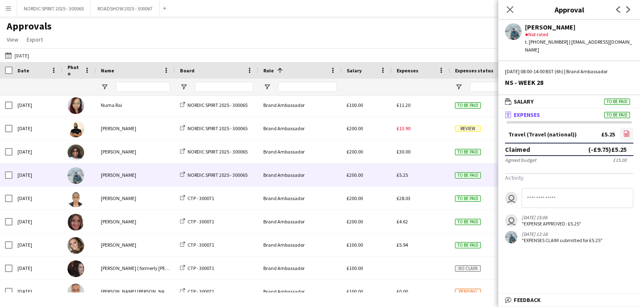
click at [626, 130] on icon "file-image" at bounding box center [626, 133] width 7 height 7
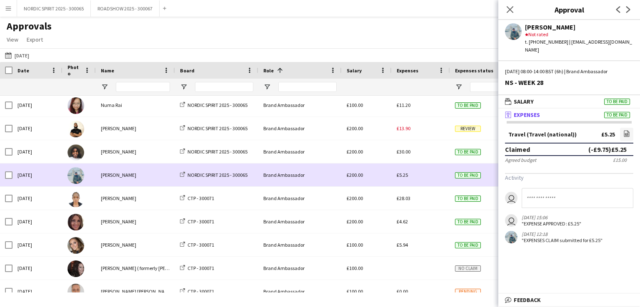
click at [422, 184] on div "£5.25" at bounding box center [420, 175] width 58 height 23
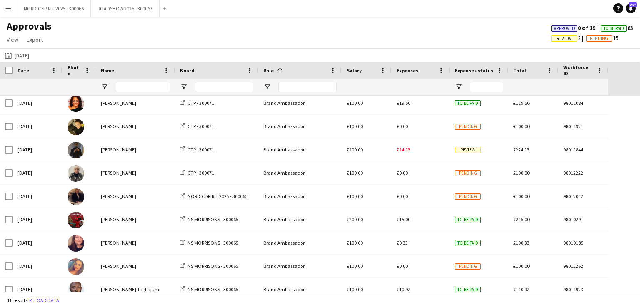
scroll to position [413, 0]
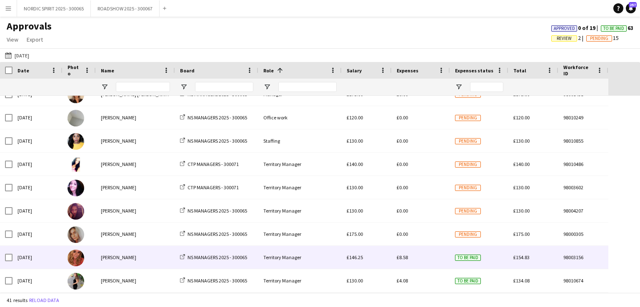
click at [404, 260] on span "£8.58" at bounding box center [401, 257] width 11 height 6
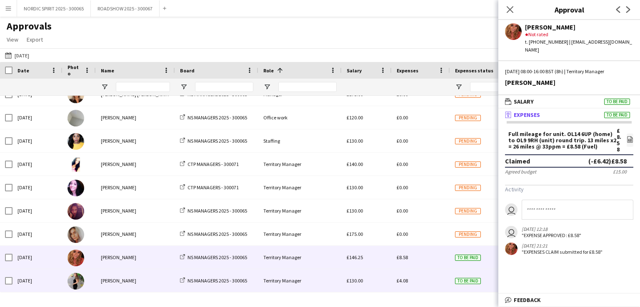
click at [403, 281] on span "£4.08" at bounding box center [401, 281] width 11 height 6
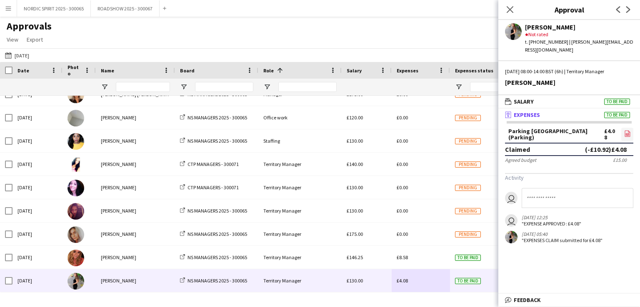
click at [625, 130] on icon "file-image" at bounding box center [627, 133] width 7 height 7
click at [27, 57] on button "[DATE] [DATE]" at bounding box center [16, 55] width 27 height 10
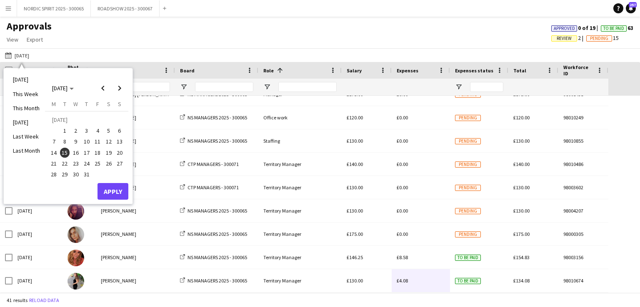
click at [75, 154] on span "16" at bounding box center [76, 153] width 10 height 10
click at [107, 189] on button "Apply" at bounding box center [112, 191] width 31 height 17
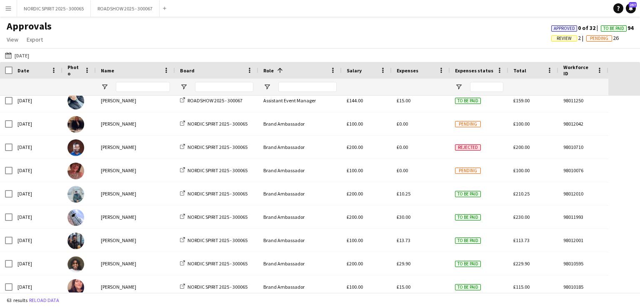
scroll to position [0, 0]
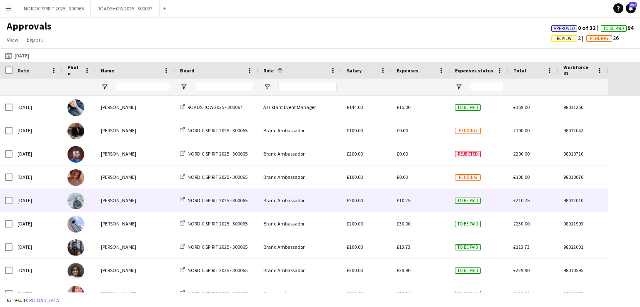
click at [411, 200] on div "£10.25" at bounding box center [420, 200] width 58 height 23
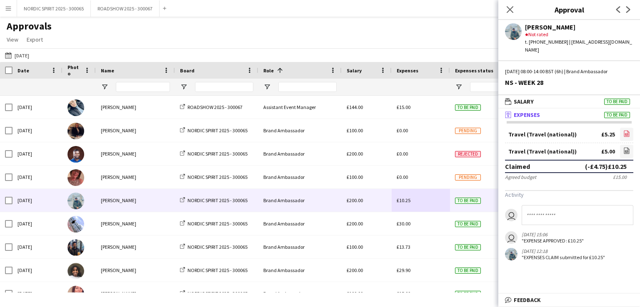
click at [627, 130] on icon "file-image" at bounding box center [626, 133] width 7 height 7
click at [628, 147] on icon "file-image" at bounding box center [626, 150] width 7 height 7
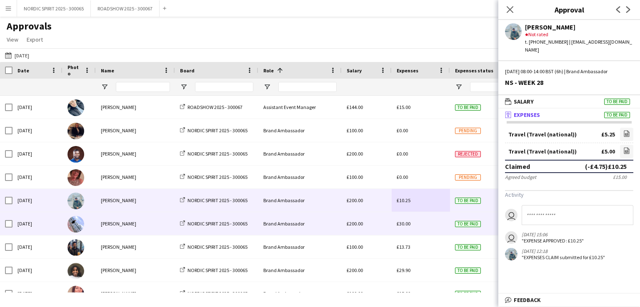
click at [402, 223] on span "£30.00" at bounding box center [403, 224] width 14 height 6
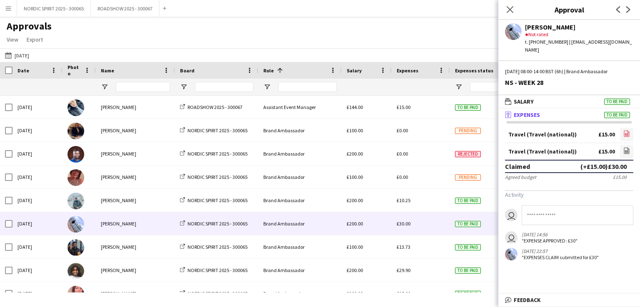
click at [627, 133] on icon at bounding box center [626, 134] width 3 height 2
click at [628, 147] on icon "file-image" at bounding box center [626, 150] width 7 height 7
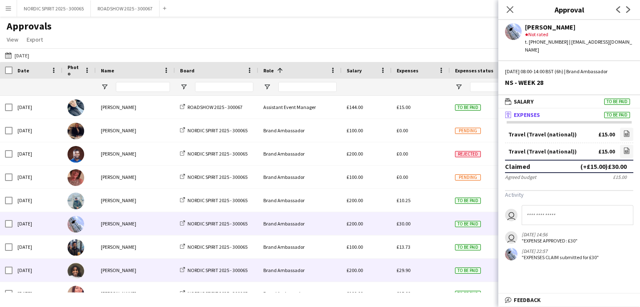
click at [403, 272] on span "£29.90" at bounding box center [403, 270] width 14 height 6
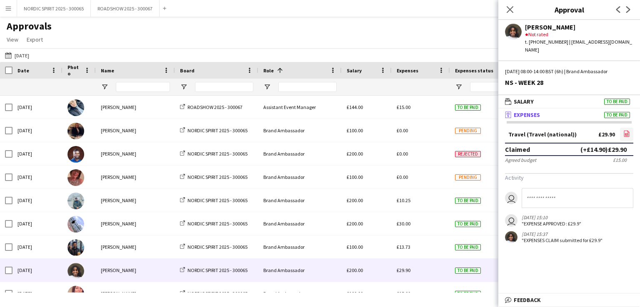
click at [626, 130] on icon "file-image" at bounding box center [626, 133] width 7 height 7
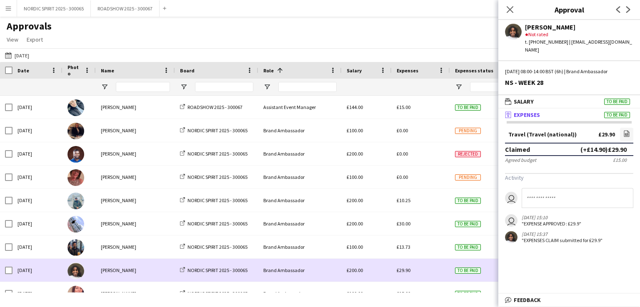
click at [423, 269] on div "£29.90" at bounding box center [420, 270] width 58 height 23
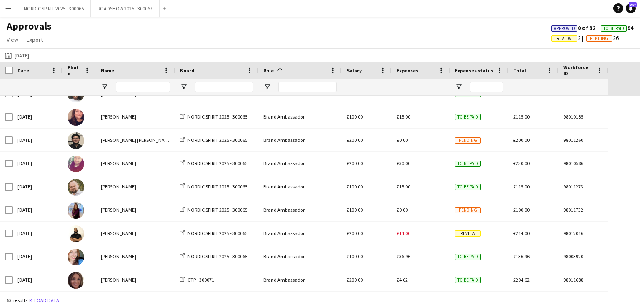
scroll to position [180, 0]
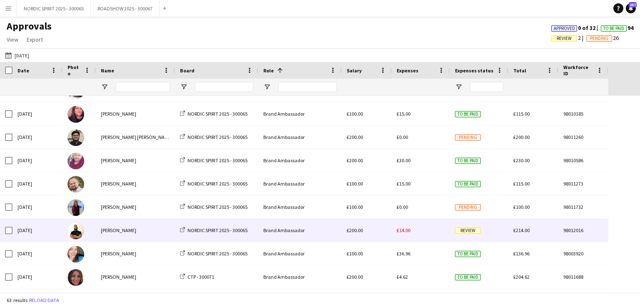
click at [405, 230] on span "£14.00" at bounding box center [403, 230] width 14 height 6
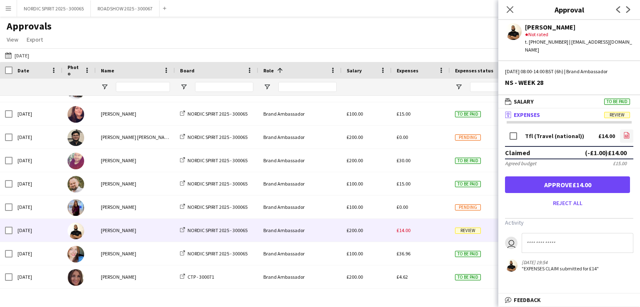
click at [628, 135] on icon at bounding box center [626, 136] width 3 height 2
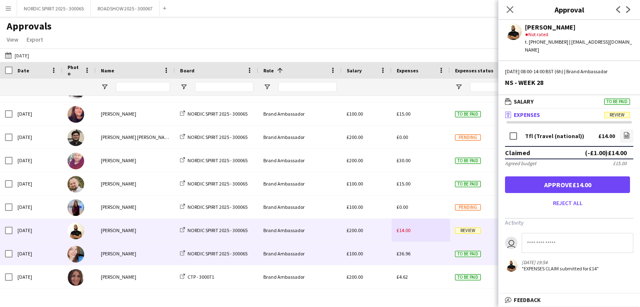
click at [423, 257] on div "£36.96" at bounding box center [420, 253] width 58 height 23
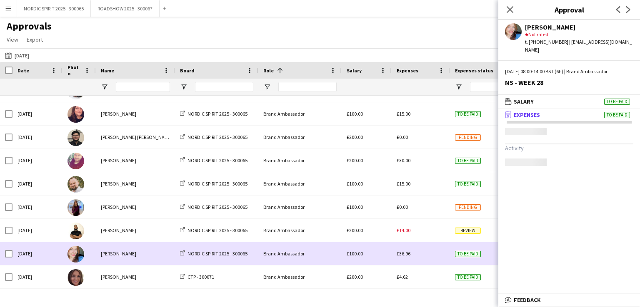
click at [423, 257] on div "£36.96" at bounding box center [420, 253] width 58 height 23
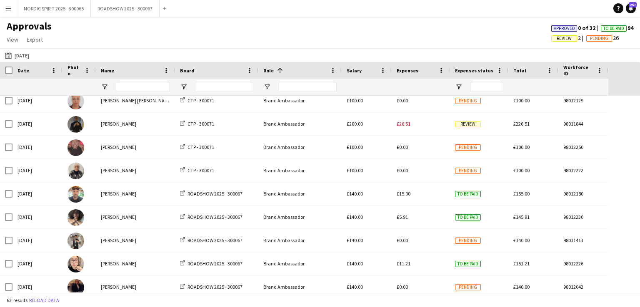
scroll to position [489, 0]
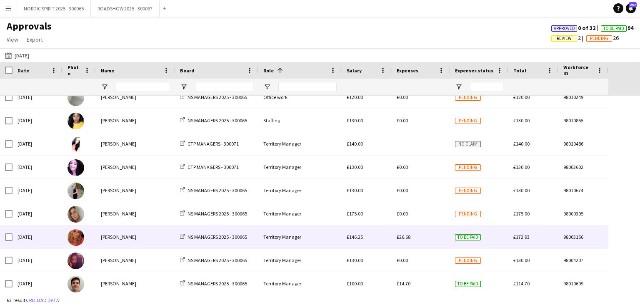
click at [405, 237] on span "£26.68" at bounding box center [403, 237] width 14 height 6
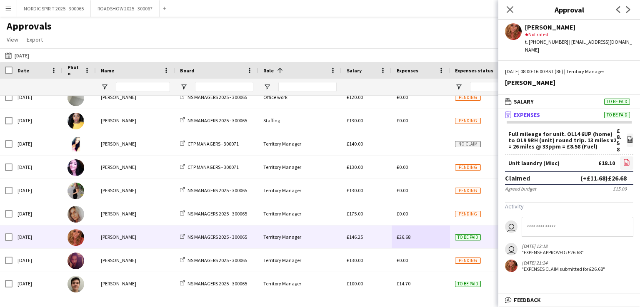
click at [628, 159] on icon at bounding box center [626, 162] width 5 height 6
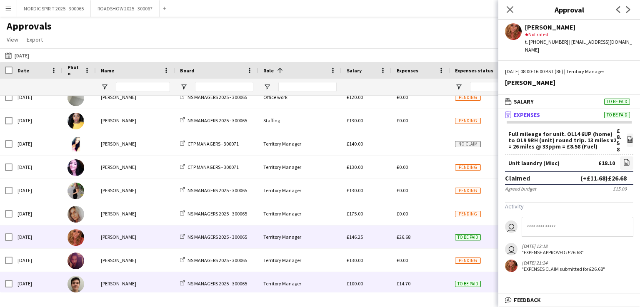
click at [405, 285] on span "£14.70" at bounding box center [403, 284] width 14 height 6
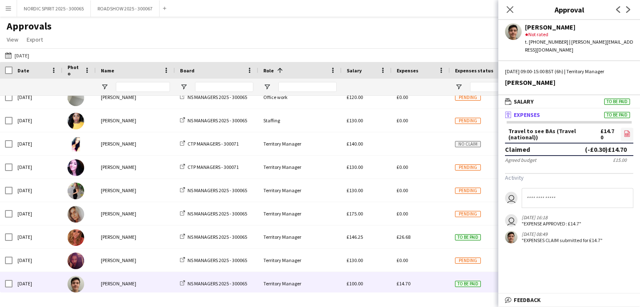
click at [626, 130] on icon "file-image" at bounding box center [626, 133] width 7 height 7
click at [28, 56] on button "[DATE] [DATE]" at bounding box center [16, 55] width 27 height 10
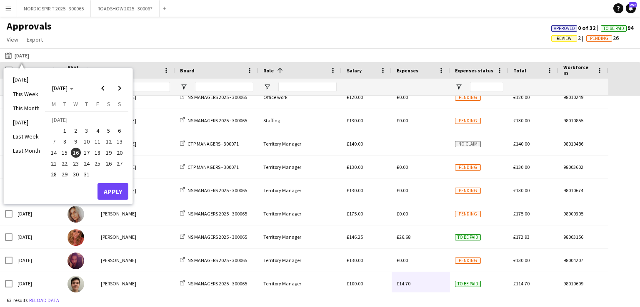
click at [88, 152] on span "17" at bounding box center [87, 153] width 10 height 10
click at [110, 189] on button "Apply" at bounding box center [112, 191] width 31 height 17
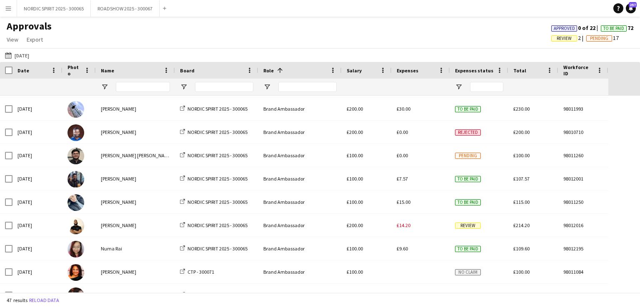
scroll to position [68, 0]
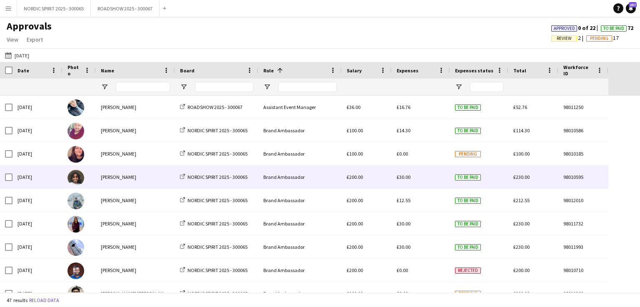
click at [403, 177] on span "£30.00" at bounding box center [403, 177] width 14 height 6
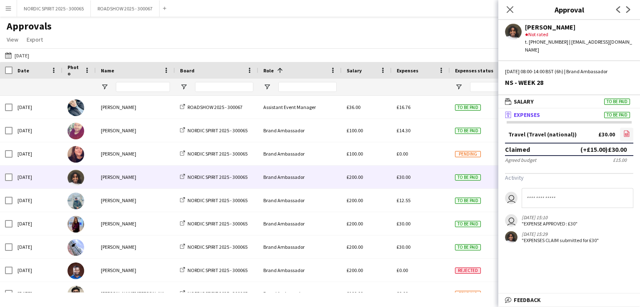
click at [626, 131] on icon at bounding box center [626, 134] width 5 height 6
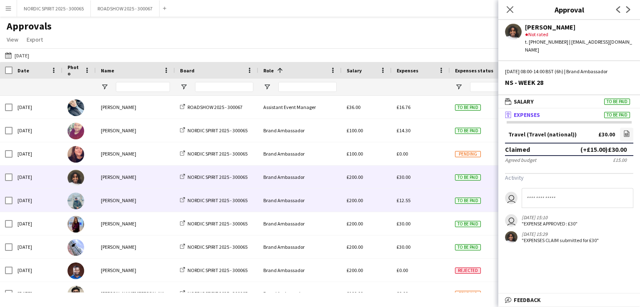
drag, startPoint x: 403, startPoint y: 201, endPoint x: 406, endPoint y: 196, distance: 5.6
click at [404, 200] on span "£12.55" at bounding box center [403, 200] width 14 height 6
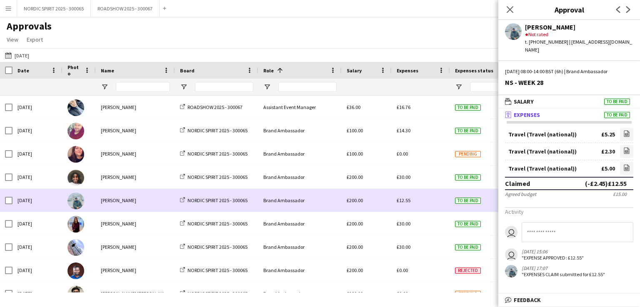
click at [409, 201] on span "£12.55" at bounding box center [403, 200] width 14 height 6
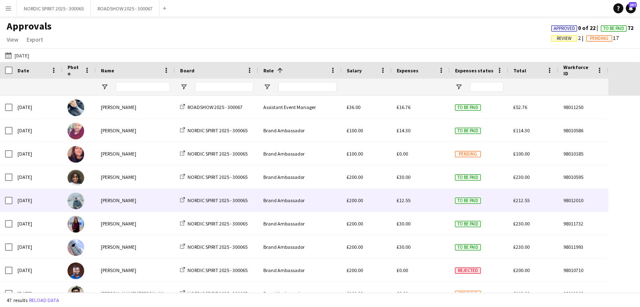
click at [408, 200] on span "£12.55" at bounding box center [403, 200] width 14 height 6
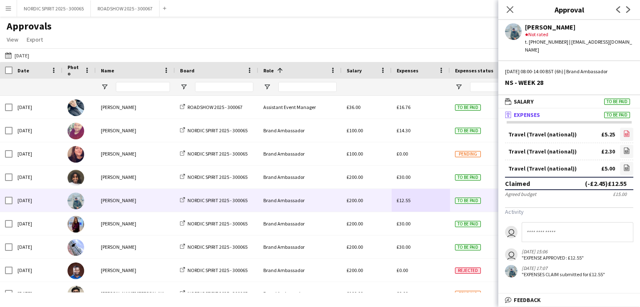
click at [626, 130] on icon "file-image" at bounding box center [626, 133] width 7 height 7
click at [627, 147] on icon "file-image" at bounding box center [626, 150] width 7 height 7
click at [628, 167] on icon at bounding box center [626, 168] width 3 height 2
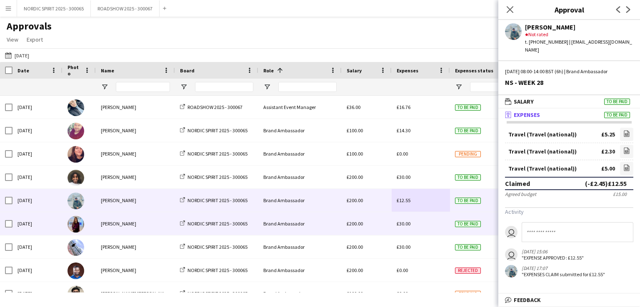
click at [405, 225] on span "£30.00" at bounding box center [403, 224] width 14 height 6
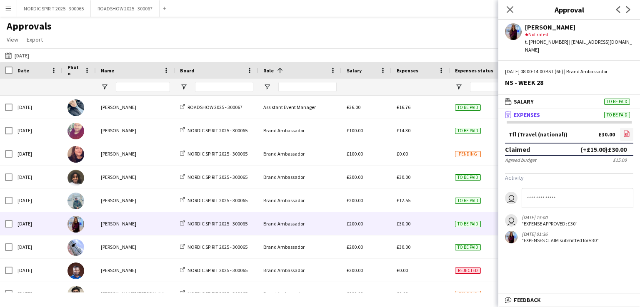
click at [626, 130] on icon "file-image" at bounding box center [626, 133] width 7 height 7
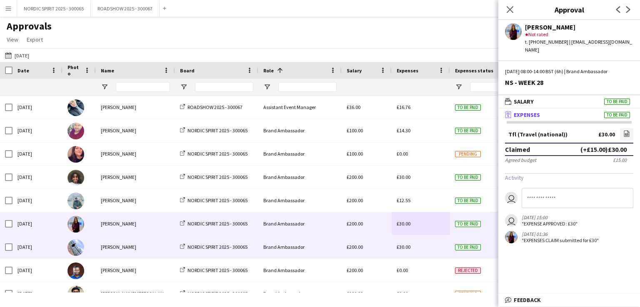
click at [406, 246] on span "£30.00" at bounding box center [403, 247] width 14 height 6
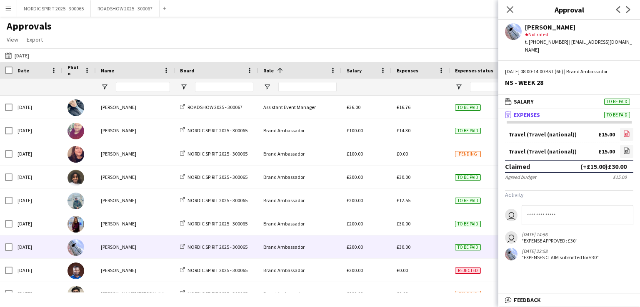
click at [626, 130] on icon "file-image" at bounding box center [626, 133] width 7 height 7
click at [627, 147] on icon "file-image" at bounding box center [626, 150] width 7 height 7
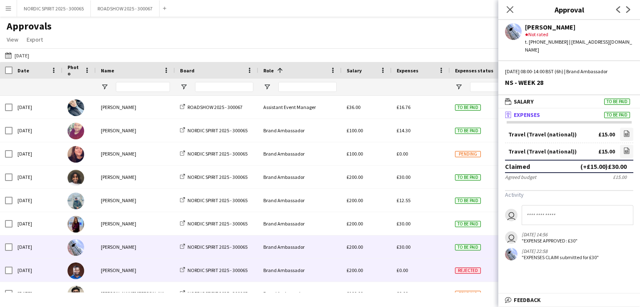
click at [415, 269] on div "£0.00" at bounding box center [420, 270] width 58 height 23
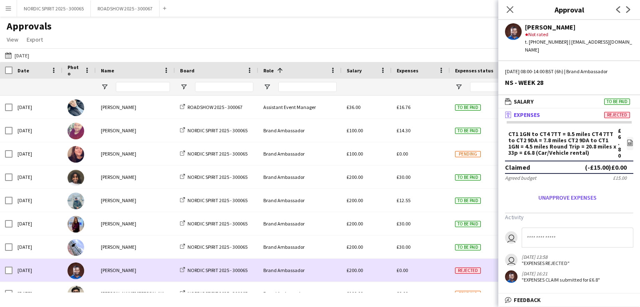
click at [415, 269] on div "£0.00" at bounding box center [420, 270] width 58 height 23
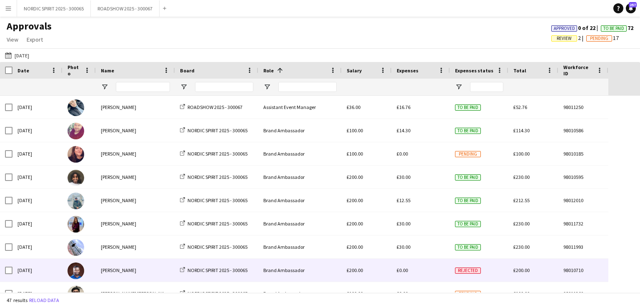
click at [415, 269] on div "£0.00" at bounding box center [420, 270] width 58 height 23
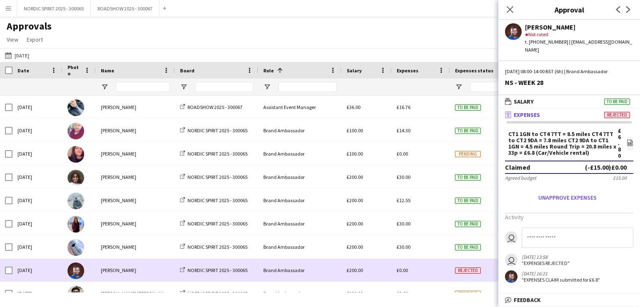
click at [415, 269] on div "£0.00" at bounding box center [420, 270] width 58 height 23
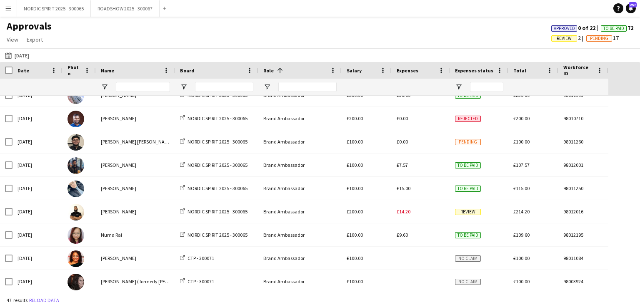
scroll to position [162, 0]
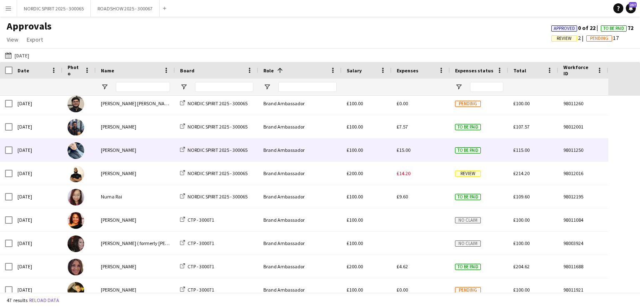
click at [405, 151] on span "£15.00" at bounding box center [403, 150] width 14 height 6
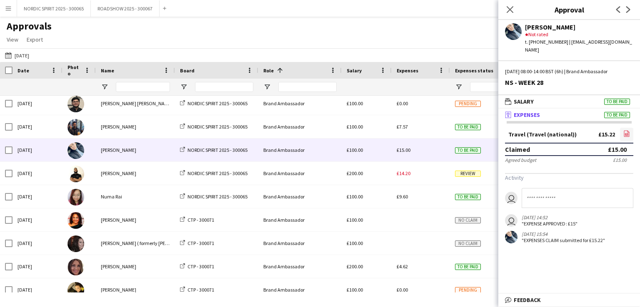
click at [629, 130] on icon "file-image" at bounding box center [626, 133] width 7 height 7
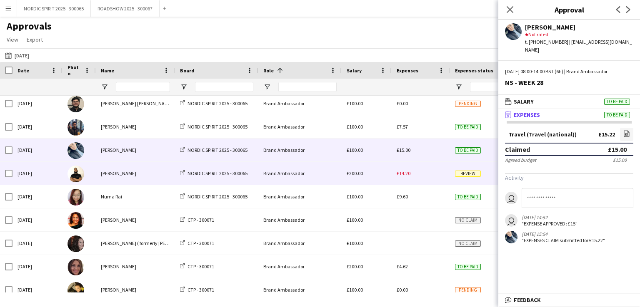
click at [404, 177] on div "£14.20" at bounding box center [420, 173] width 58 height 23
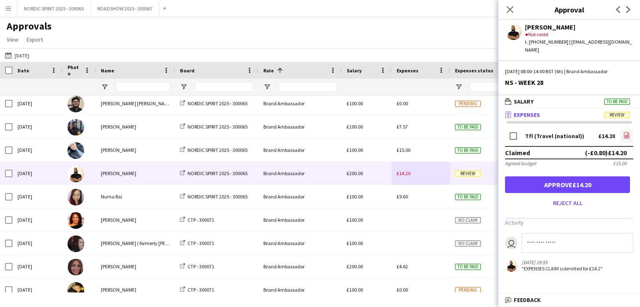
click at [628, 132] on icon "file-image" at bounding box center [626, 135] width 7 height 7
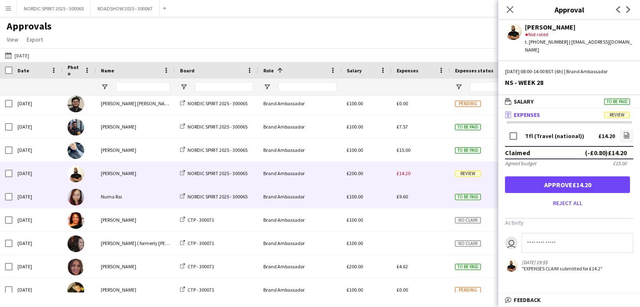
click at [426, 197] on div "£9.60" at bounding box center [420, 196] width 58 height 23
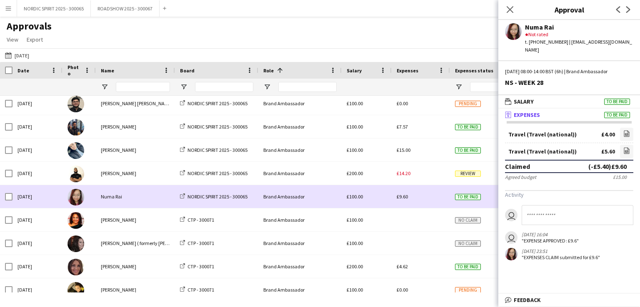
click at [426, 197] on div "£9.60" at bounding box center [420, 196] width 58 height 23
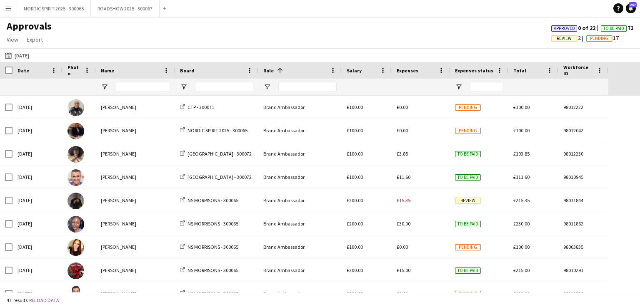
scroll to position [441, 0]
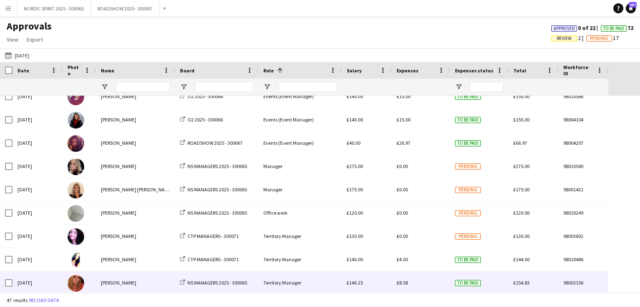
click at [402, 284] on span "£8.58" at bounding box center [401, 283] width 11 height 6
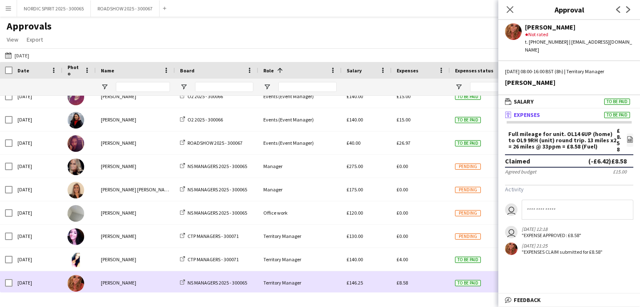
click at [403, 283] on span "£8.58" at bounding box center [401, 283] width 11 height 6
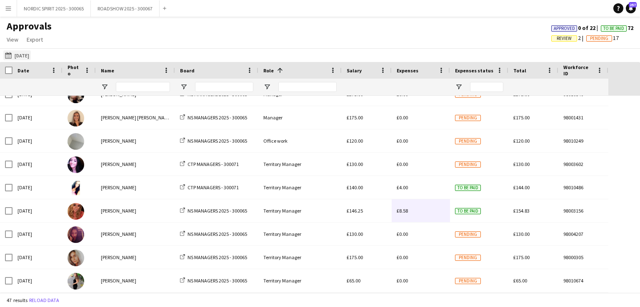
click at [28, 57] on button "[DATE] [DATE]" at bounding box center [16, 55] width 27 height 10
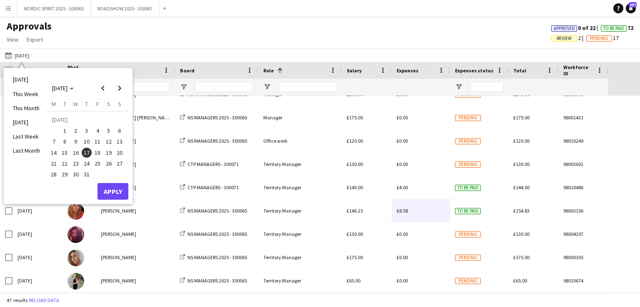
click at [97, 150] on span "18" at bounding box center [97, 153] width 10 height 10
click at [116, 186] on button "Apply" at bounding box center [112, 191] width 31 height 17
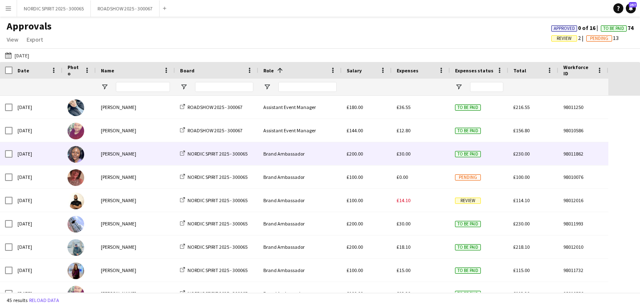
click at [406, 157] on span "£30.00" at bounding box center [403, 154] width 14 height 6
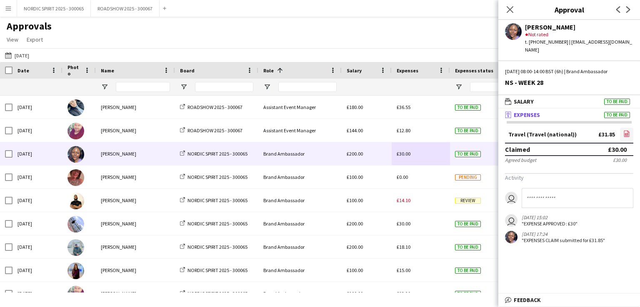
click at [626, 130] on icon "file-image" at bounding box center [626, 133] width 7 height 7
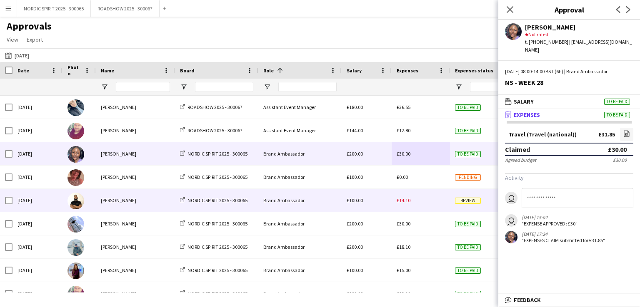
click at [402, 202] on span "£14.10" at bounding box center [403, 200] width 14 height 6
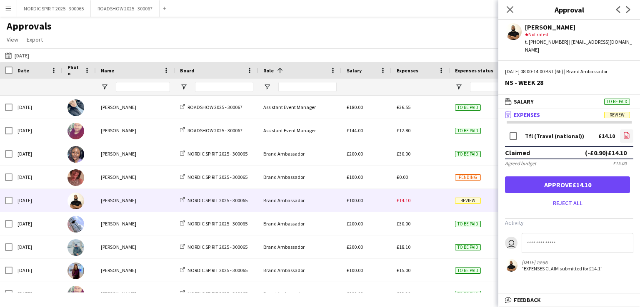
click at [627, 135] on icon at bounding box center [626, 136] width 3 height 2
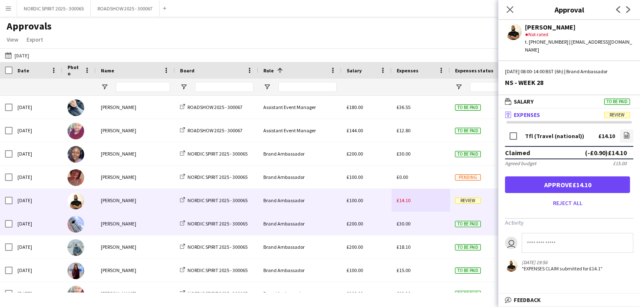
click at [401, 223] on span "£30.00" at bounding box center [403, 224] width 14 height 6
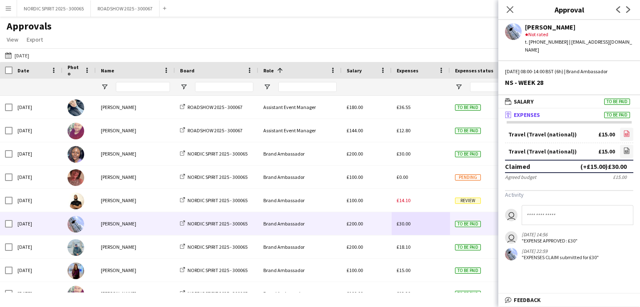
click at [627, 130] on icon "file-image" at bounding box center [626, 133] width 7 height 7
click at [629, 148] on icon at bounding box center [626, 151] width 5 height 6
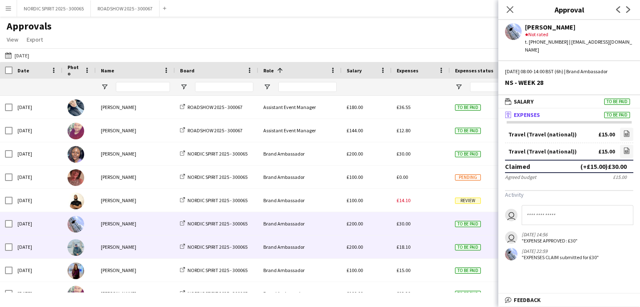
click at [407, 248] on span "£18.10" at bounding box center [403, 247] width 14 height 6
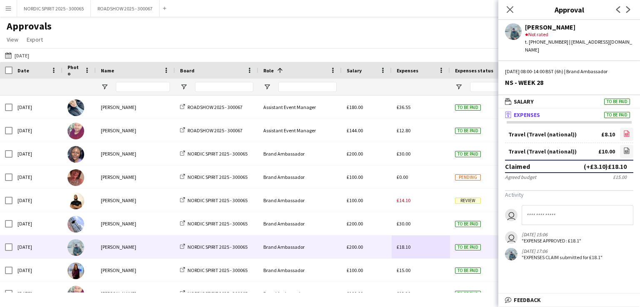
click at [625, 130] on icon "file-image" at bounding box center [626, 133] width 7 height 7
click at [628, 147] on icon "file-image" at bounding box center [626, 150] width 7 height 7
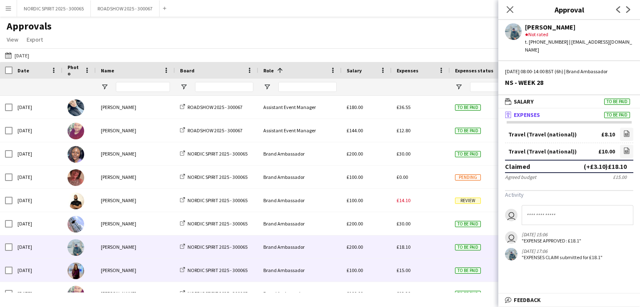
click at [401, 272] on span "£15.00" at bounding box center [403, 270] width 14 height 6
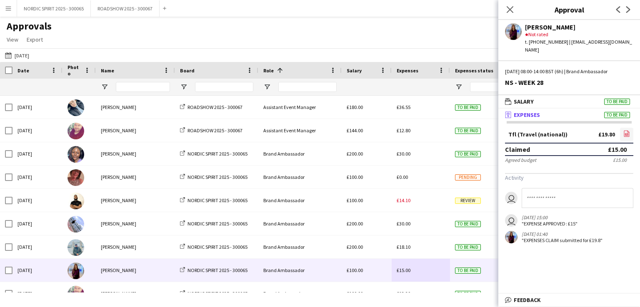
click at [628, 130] on icon "file-image" at bounding box center [626, 133] width 7 height 7
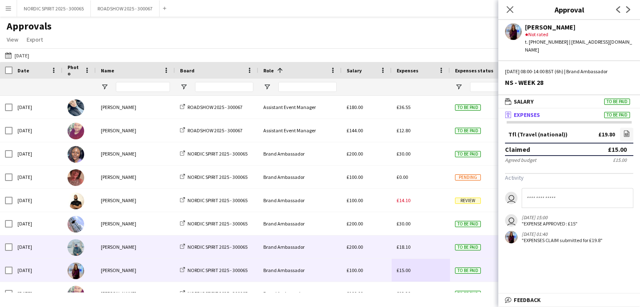
click at [401, 247] on span "£18.10" at bounding box center [403, 247] width 14 height 6
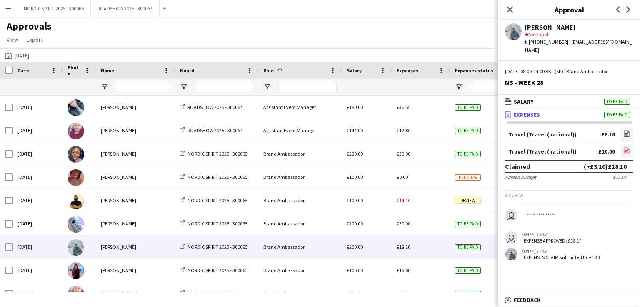
click at [625, 150] on icon at bounding box center [626, 151] width 3 height 2
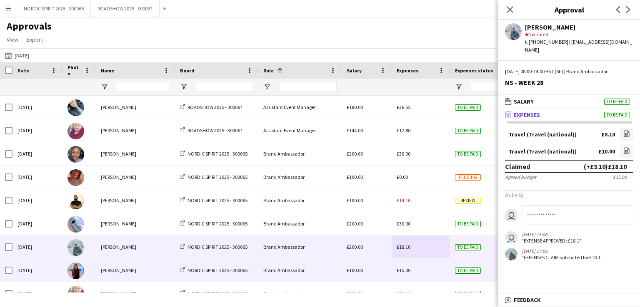
click at [419, 265] on div "£15.00" at bounding box center [420, 270] width 58 height 23
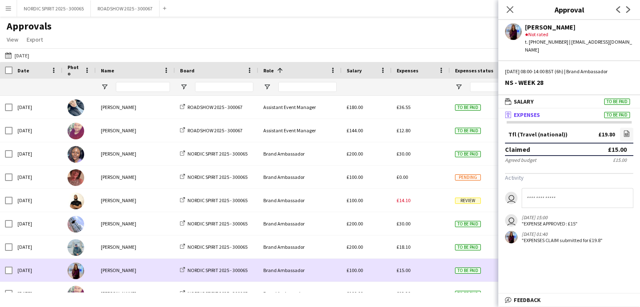
click at [419, 265] on div "£15.00" at bounding box center [420, 270] width 58 height 23
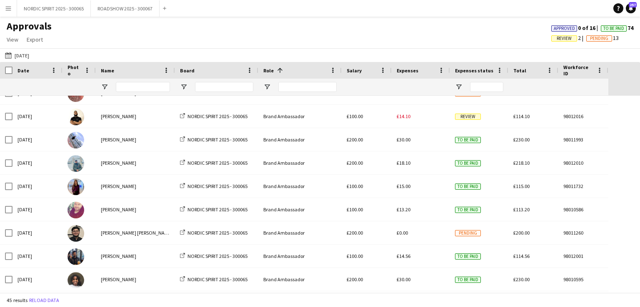
scroll to position [100, 0]
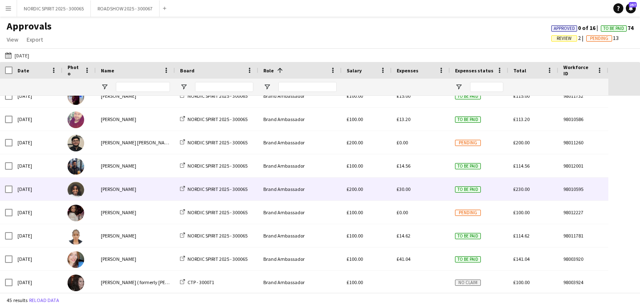
click at [400, 190] on span "£30.00" at bounding box center [403, 189] width 14 height 6
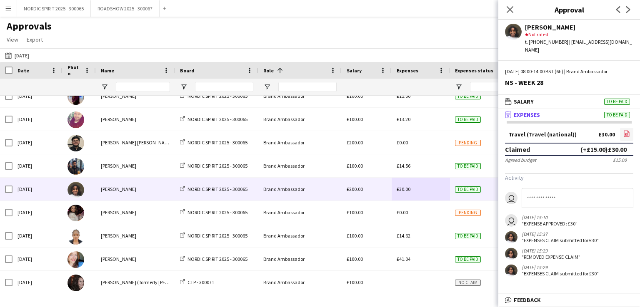
click at [629, 130] on icon "file-image" at bounding box center [626, 133] width 7 height 7
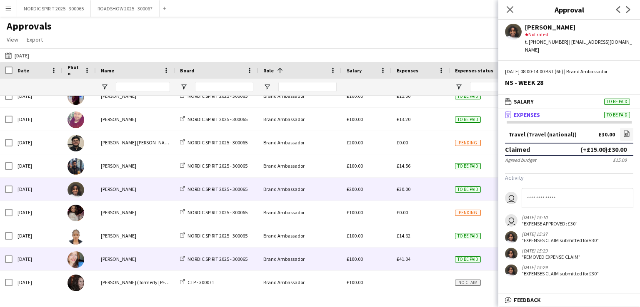
click at [417, 260] on div "£41.04" at bounding box center [420, 259] width 58 height 23
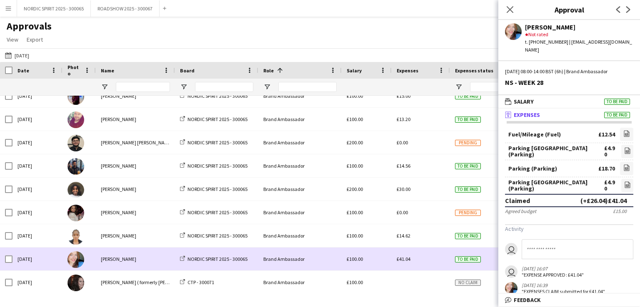
click at [417, 260] on div "£41.04" at bounding box center [420, 259] width 58 height 23
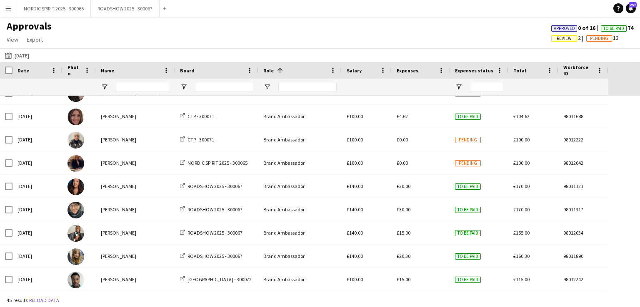
scroll to position [374, 0]
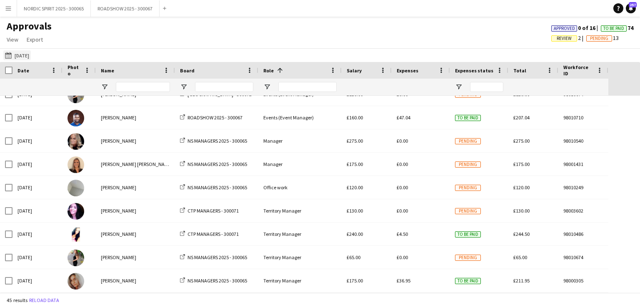
click at [22, 55] on button "[DATE] [DATE]" at bounding box center [16, 55] width 27 height 10
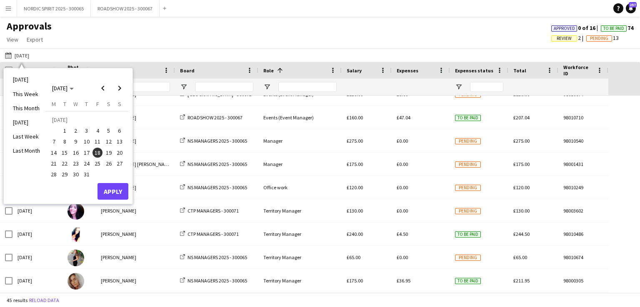
click at [112, 152] on span "19" at bounding box center [109, 153] width 10 height 10
click at [115, 192] on button "Apply" at bounding box center [112, 191] width 31 height 17
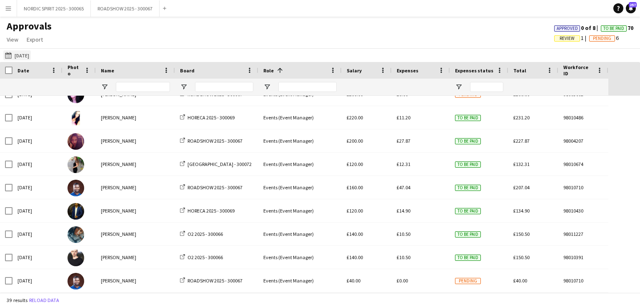
click at [31, 57] on button "[DATE] [DATE]" at bounding box center [16, 55] width 27 height 10
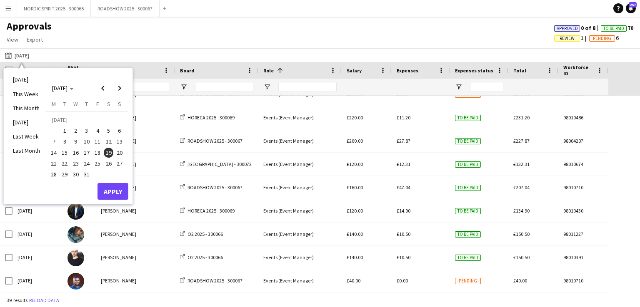
click at [53, 164] on span "21" at bounding box center [54, 164] width 10 height 10
click at [113, 189] on button "Apply" at bounding box center [112, 191] width 31 height 17
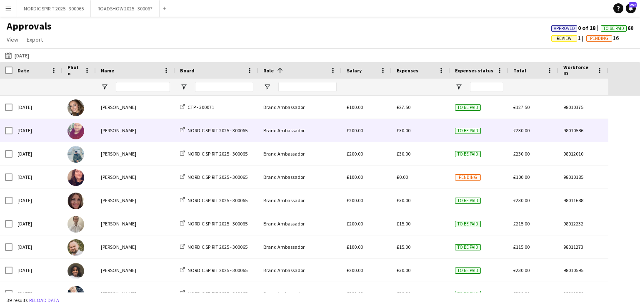
click at [427, 135] on div "£30.00" at bounding box center [420, 130] width 58 height 23
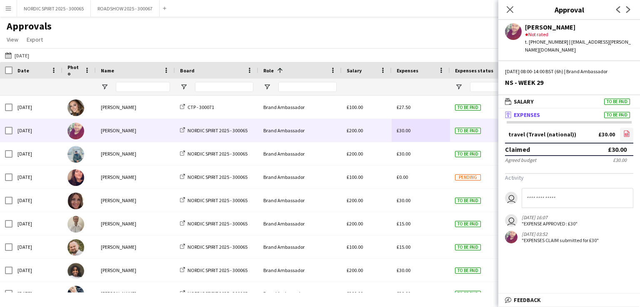
click at [625, 130] on icon "file-image" at bounding box center [626, 133] width 7 height 7
